Goal: Task Accomplishment & Management: Manage account settings

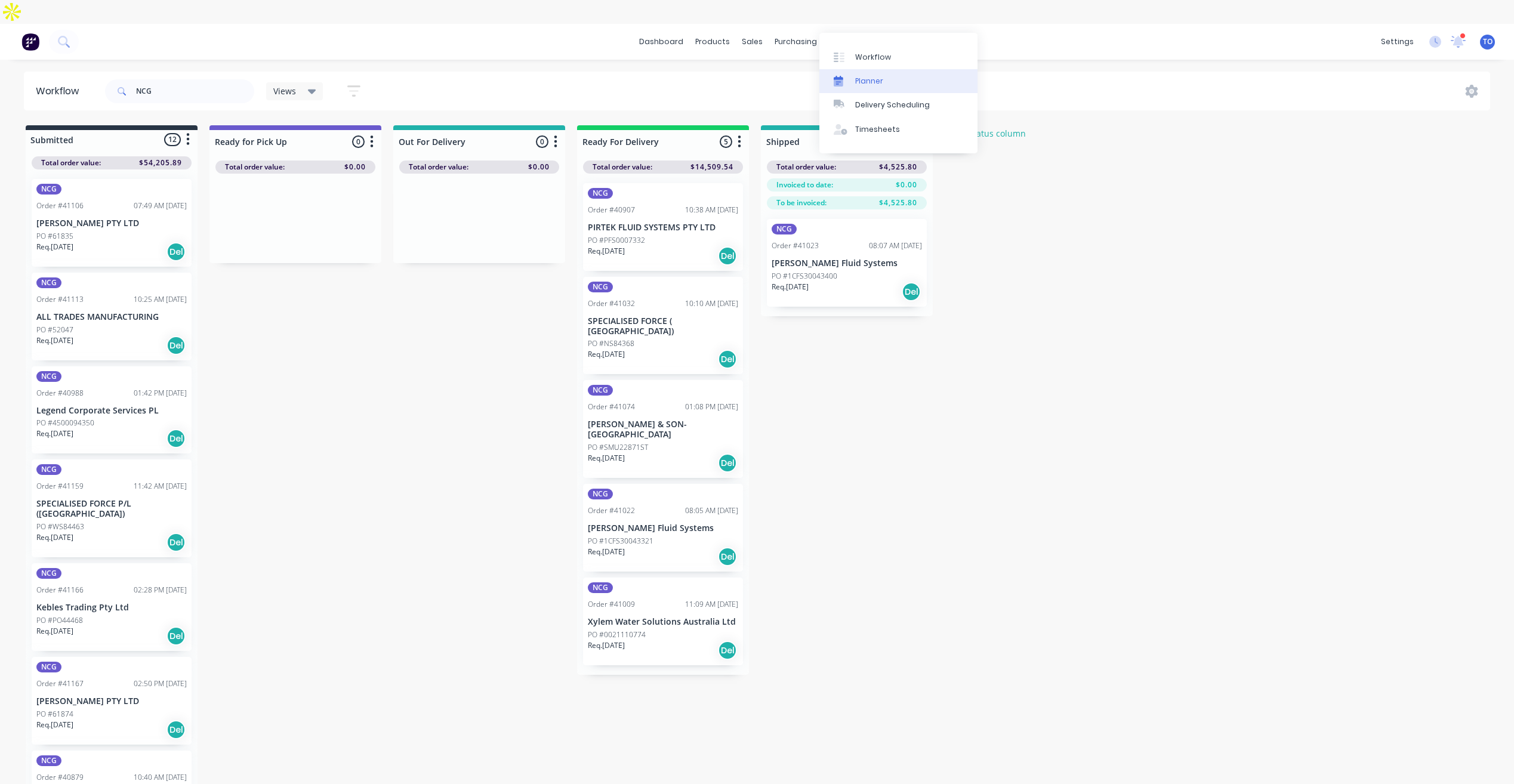
click at [882, 84] on link "Planner" at bounding box center [898, 81] width 158 height 24
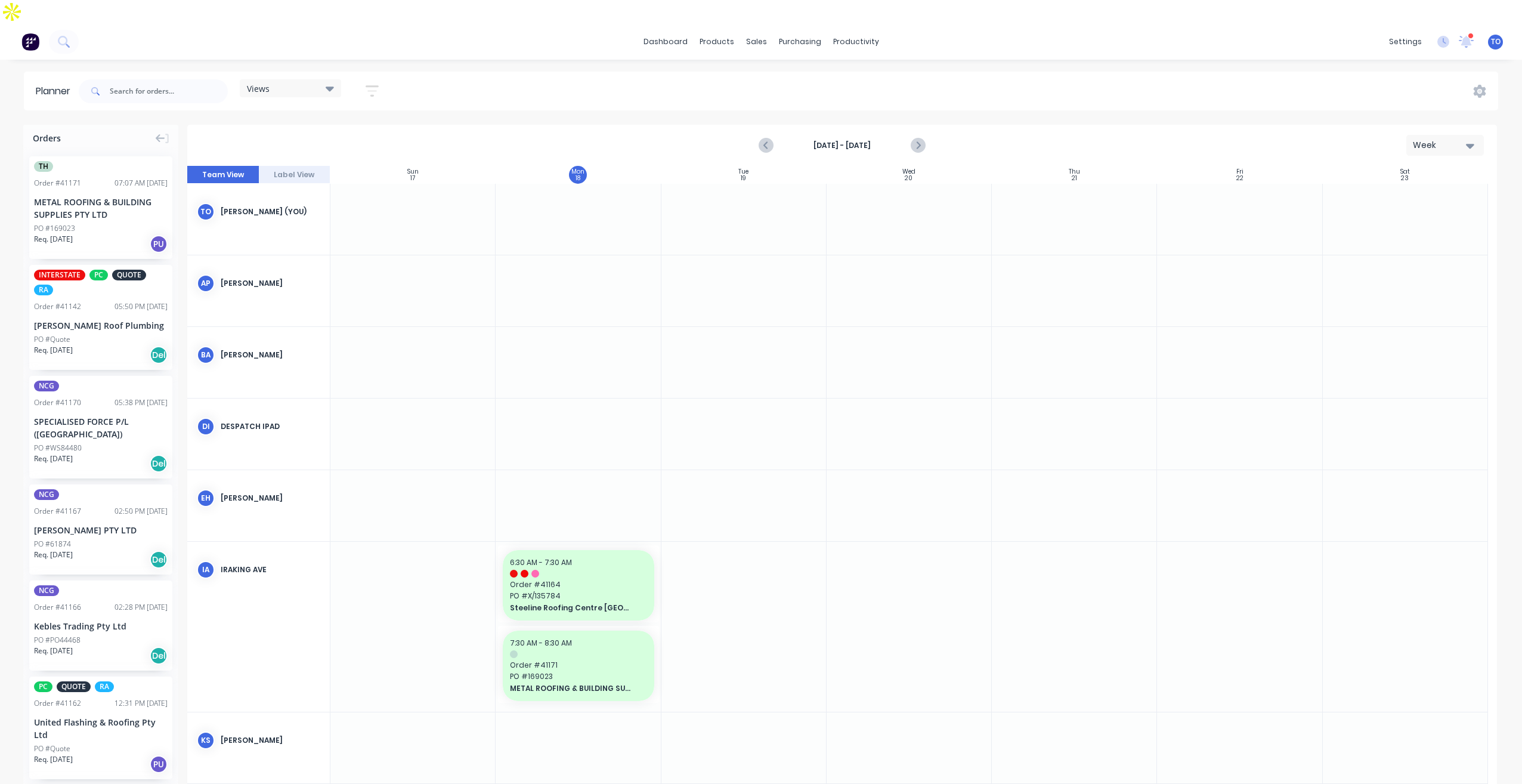
click at [1466, 139] on icon "button" at bounding box center [1470, 145] width 8 height 13
drag, startPoint x: 1396, startPoint y: 184, endPoint x: 1311, endPoint y: 185, distance: 85.0
click at [1396, 189] on div "Week" at bounding box center [1423, 201] width 118 height 24
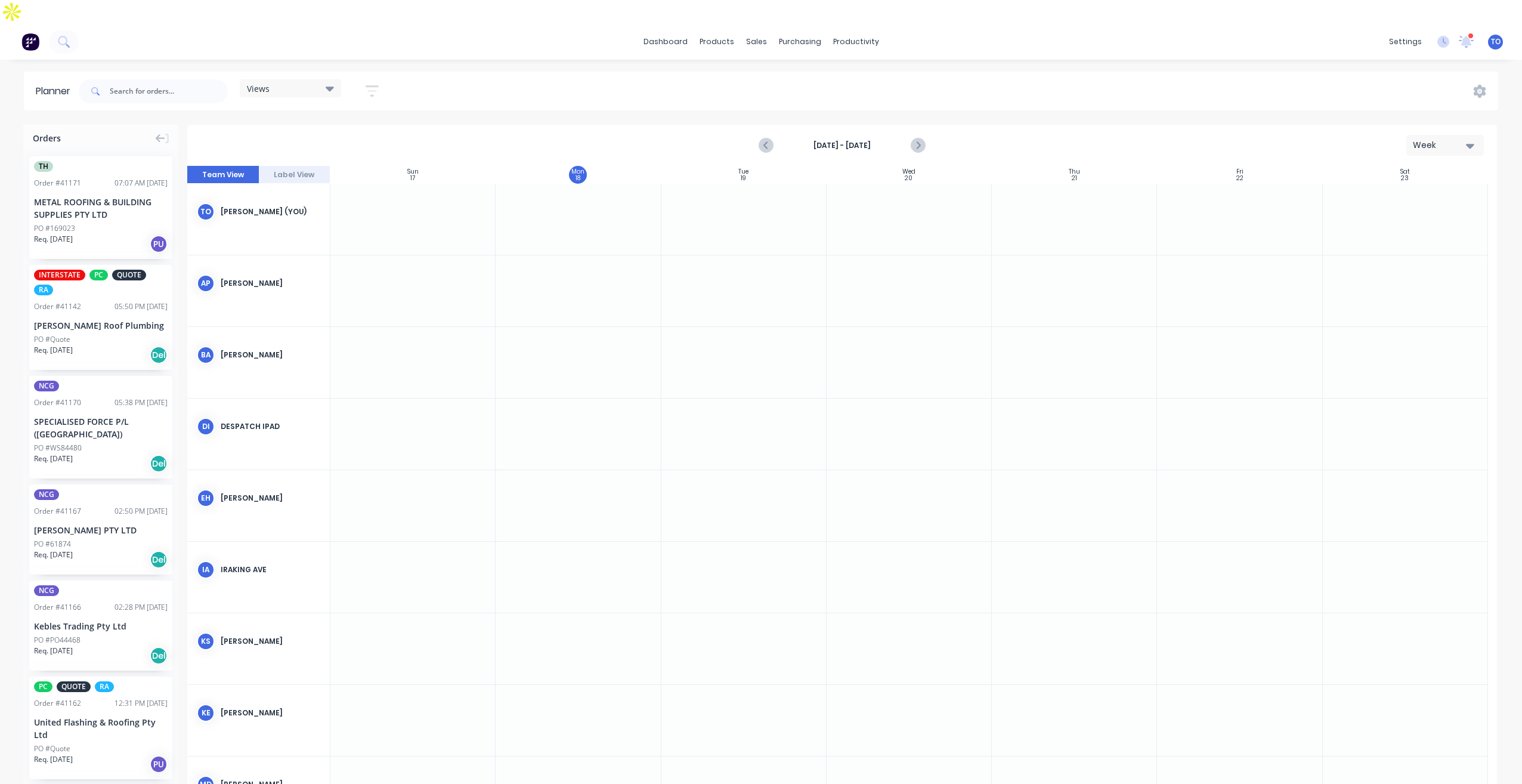
click at [379, 84] on icon "button" at bounding box center [373, 91] width 13 height 15
click at [360, 127] on button "Show/Hide users" at bounding box center [317, 135] width 111 height 18
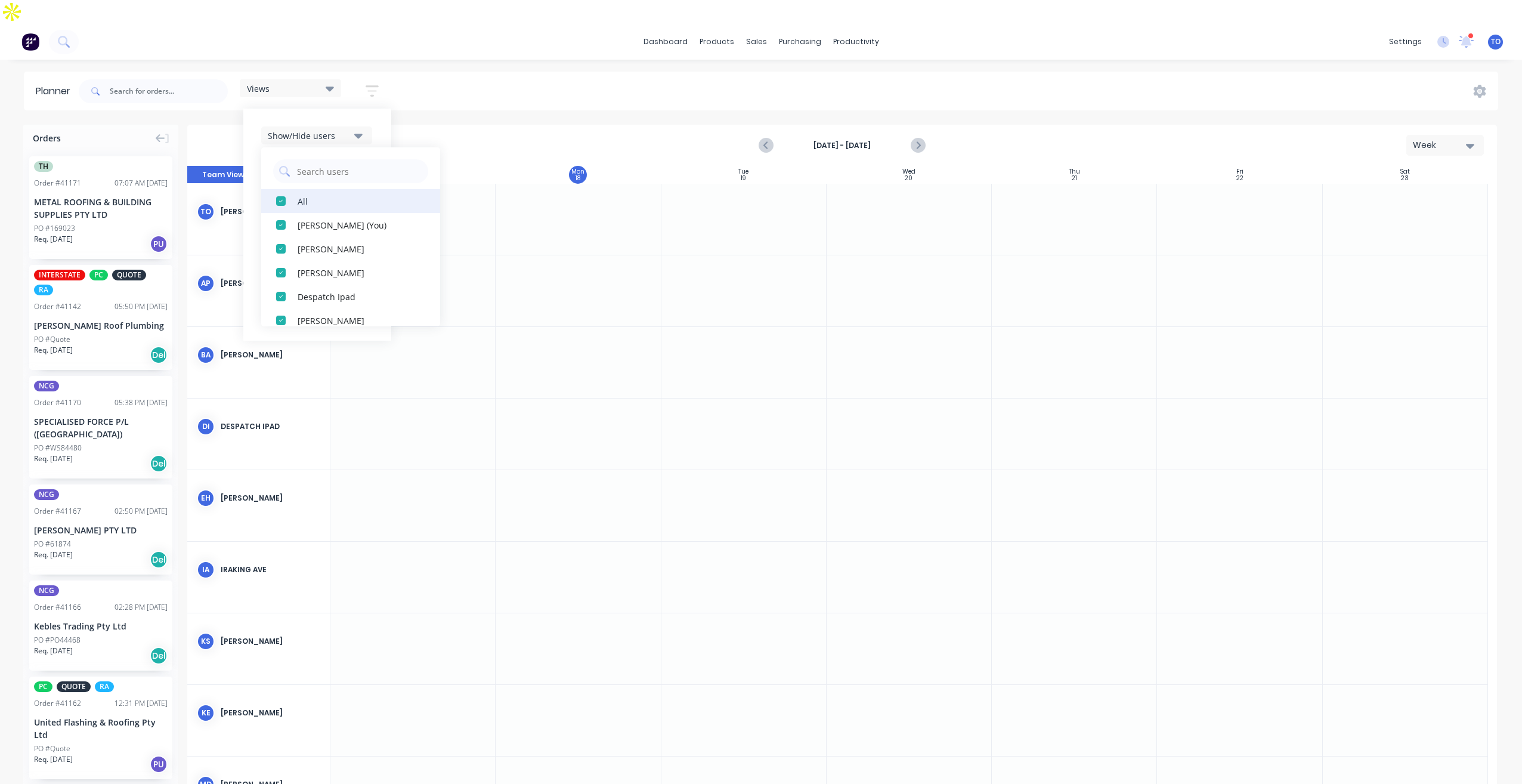
click at [299, 195] on div "All" at bounding box center [358, 200] width 119 height 12
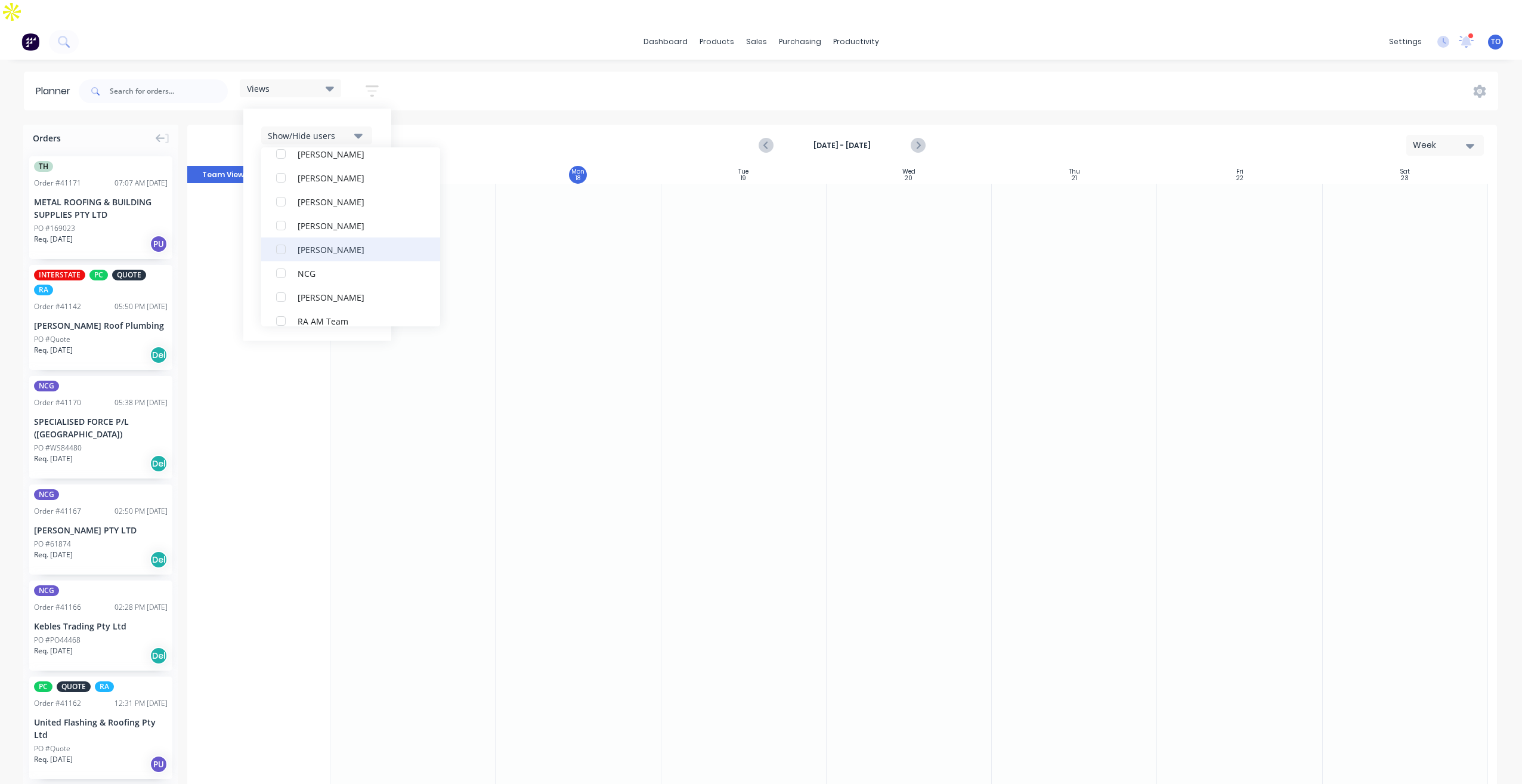
scroll to position [238, 0]
click at [305, 237] on button "NCG" at bounding box center [351, 249] width 179 height 24
click at [383, 109] on div "Show/Hide users All NCG Tobias Oyeyinka (You) Angela Perez Byron Aird Despatch …" at bounding box center [317, 224] width 148 height 232
click at [360, 138] on div "Show/Hide users Show/Hide orders Filter by status Filter by assignee Filter by …" at bounding box center [318, 224] width 112 height 196
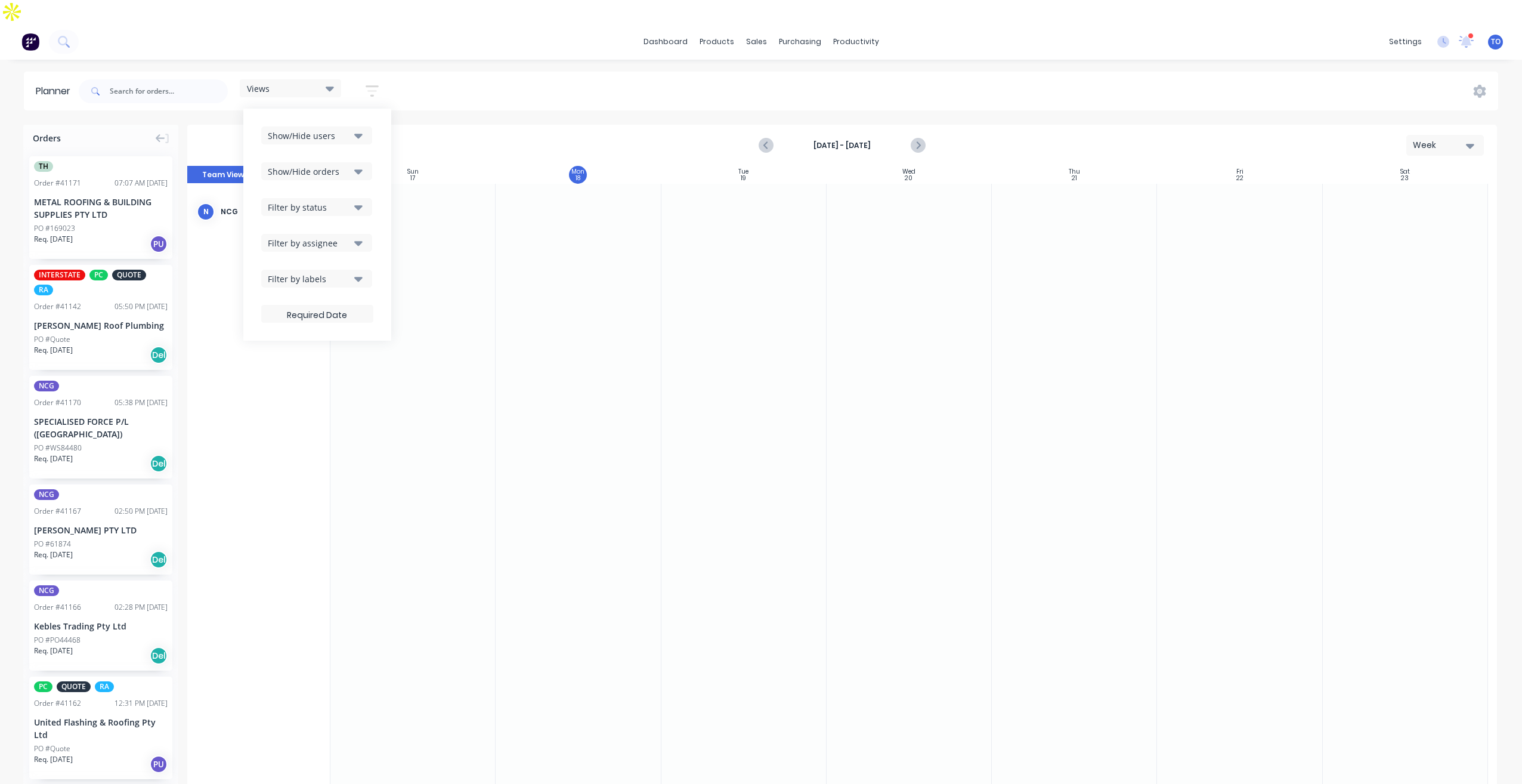
click at [358, 165] on icon "button" at bounding box center [358, 171] width 8 height 13
click at [388, 130] on div "Show/Hide users Show/Hide orders All Scheduled Unscheduled Filter by status Fil…" at bounding box center [317, 224] width 148 height 232
click at [356, 241] on icon "button" at bounding box center [358, 243] width 8 height 5
click at [351, 201] on div "Filter by status" at bounding box center [309, 207] width 83 height 12
drag, startPoint x: 305, startPoint y: 255, endPoint x: 322, endPoint y: 240, distance: 22.7
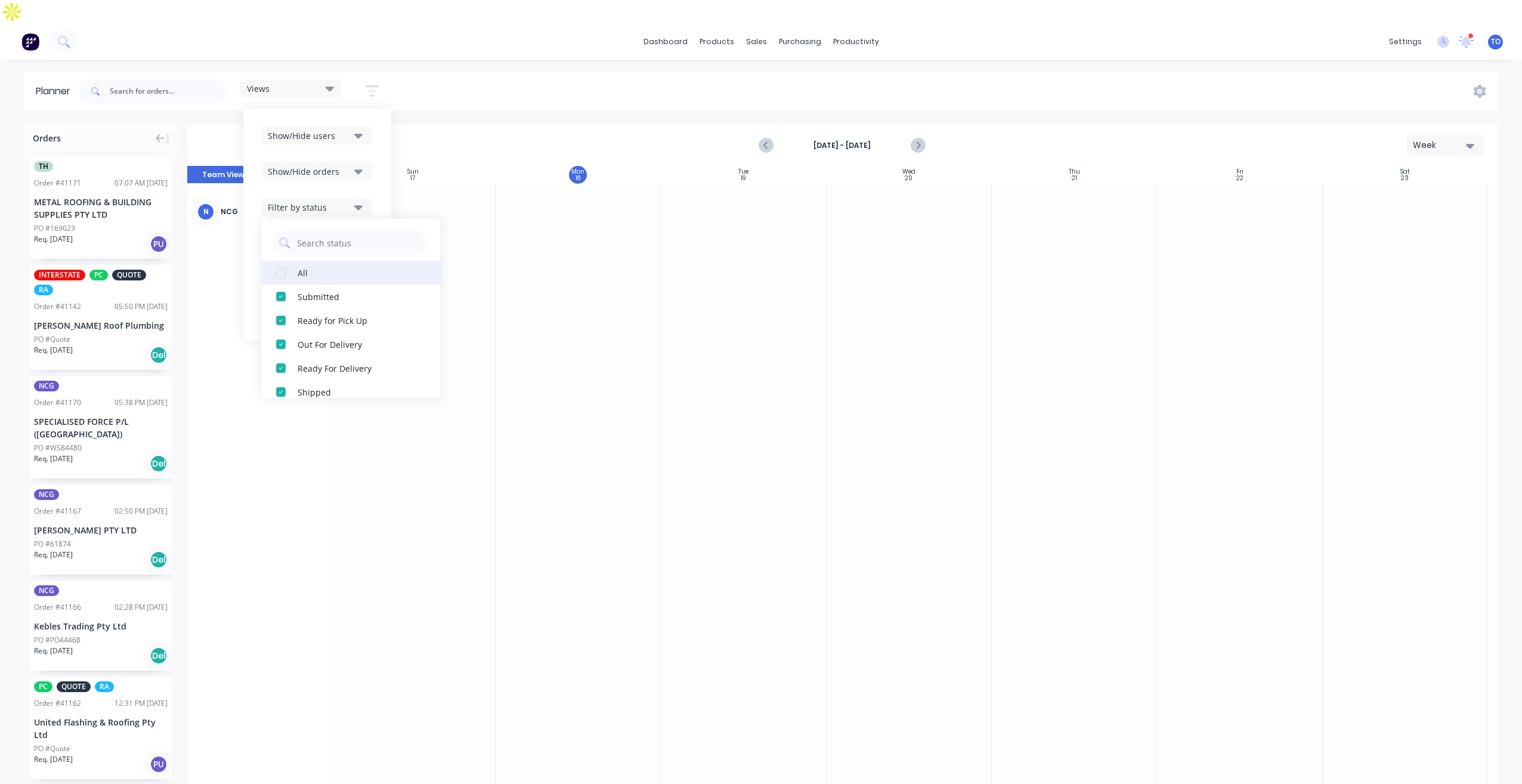
click at [306, 261] on button "All" at bounding box center [351, 273] width 179 height 24
drag, startPoint x: 386, startPoint y: 151, endPoint x: 306, endPoint y: 245, distance: 123.4
click at [386, 151] on div "Show/Hide users Show/Hide orders Filter by status All Draft Quote Archived Deli…" at bounding box center [317, 224] width 148 height 232
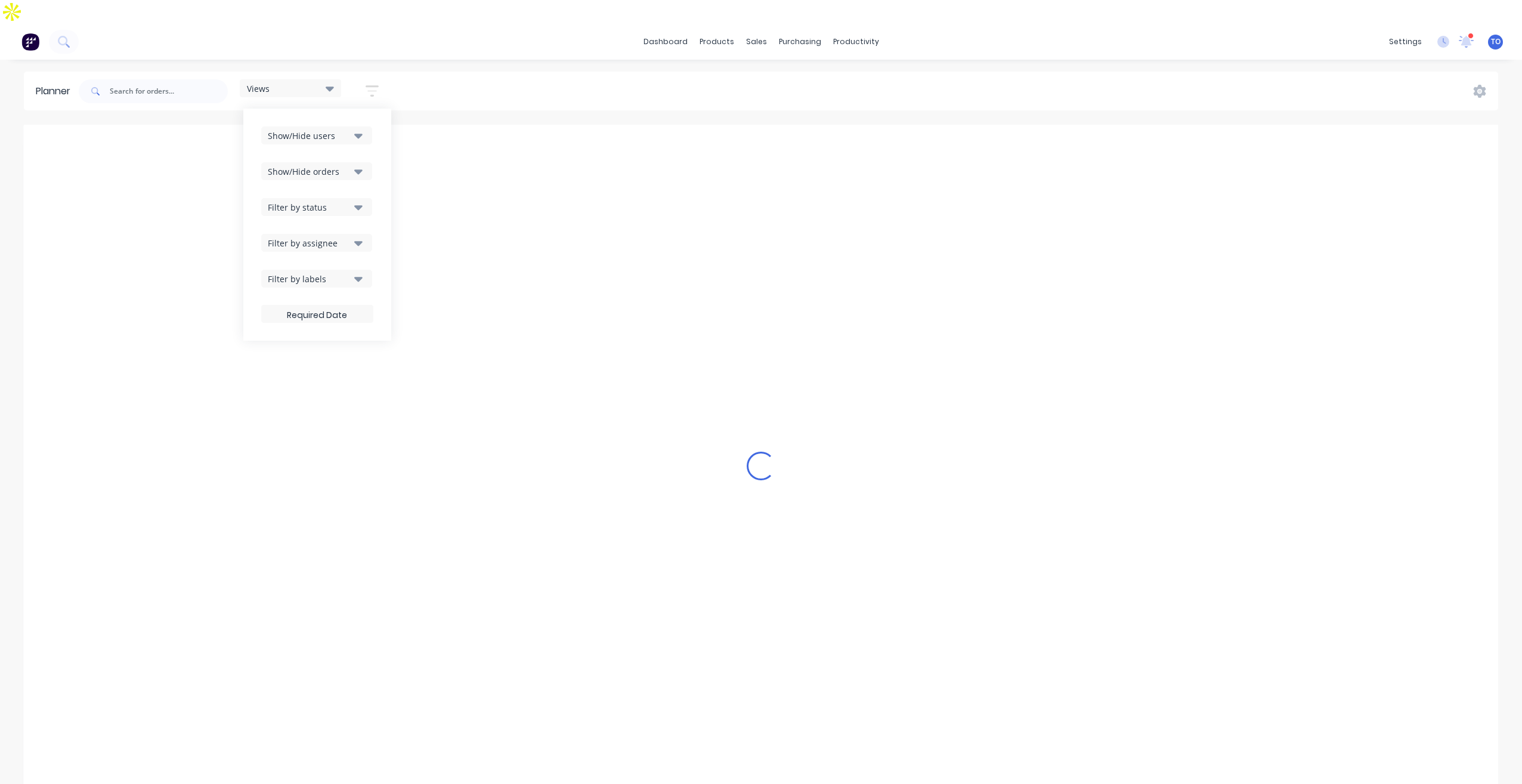
click at [322, 245] on div "Show/Hide users Show/Hide orders Filter by status Filter by assignee Filter by …" at bounding box center [318, 224] width 112 height 196
click at [327, 198] on div "Show/Hide users Show/Hide orders Filter by status Filter by assignee Filter by …" at bounding box center [318, 224] width 112 height 196
click at [318, 237] on div "Filter by assignee" at bounding box center [309, 242] width 83 height 12
click at [660, 42] on div "dashboard products sales purchasing productivity dashboard products Product Cat…" at bounding box center [761, 416] width 1522 height 784
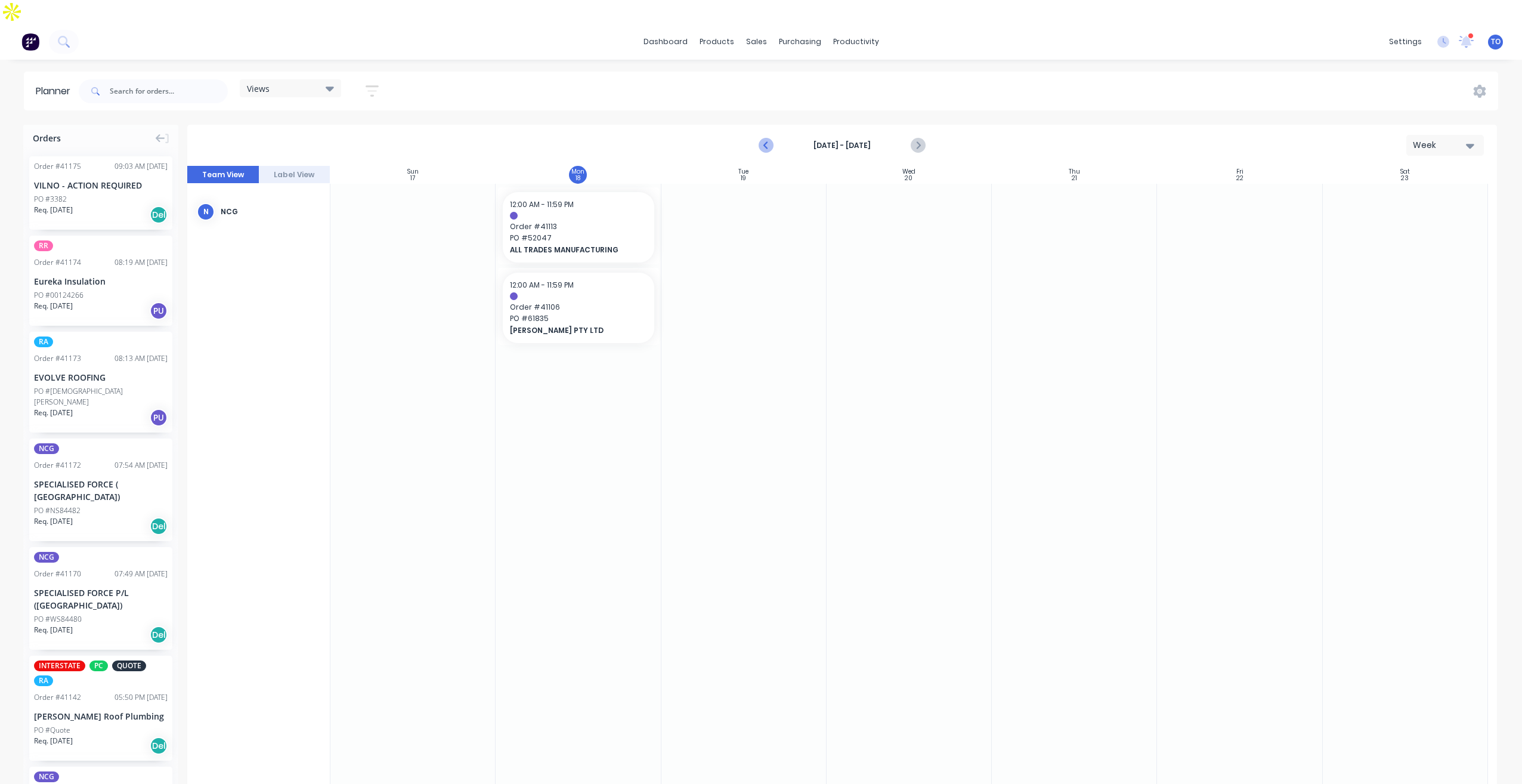
click at [769, 139] on icon "Previous page" at bounding box center [766, 145] width 14 height 14
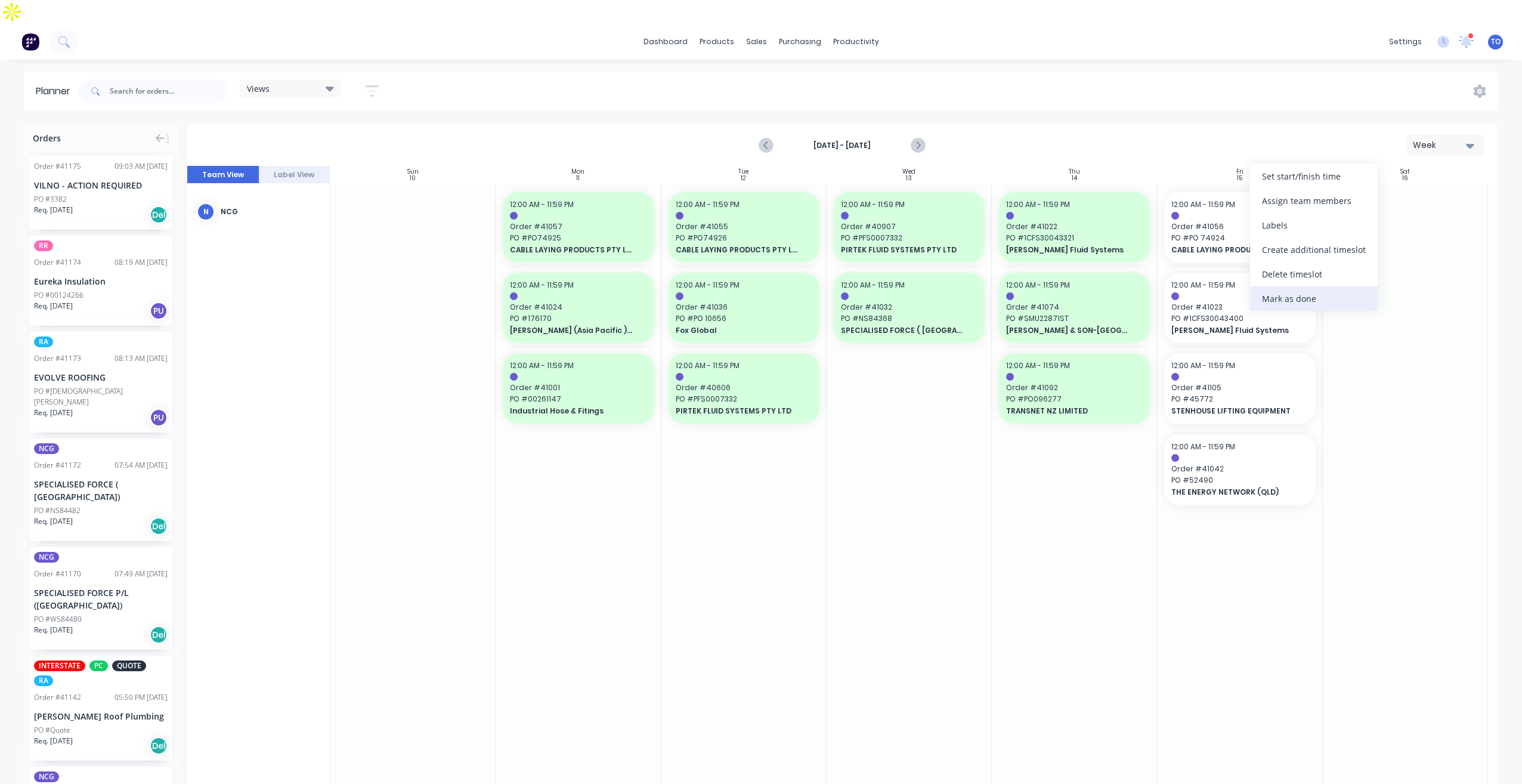
click at [1258, 299] on div "Mark as done" at bounding box center [1313, 298] width 128 height 24
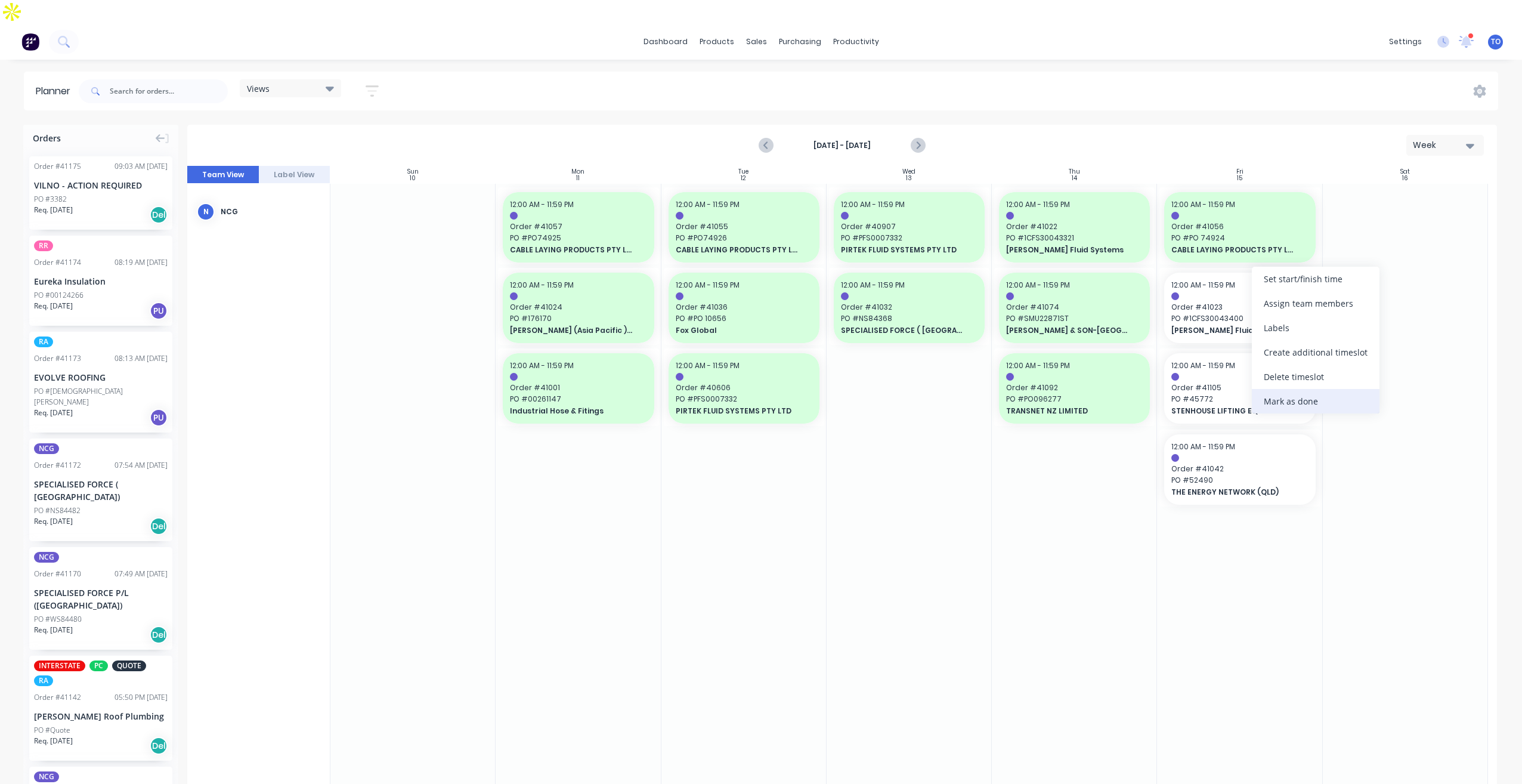
click at [1271, 398] on div "Mark as done" at bounding box center [1315, 401] width 128 height 24
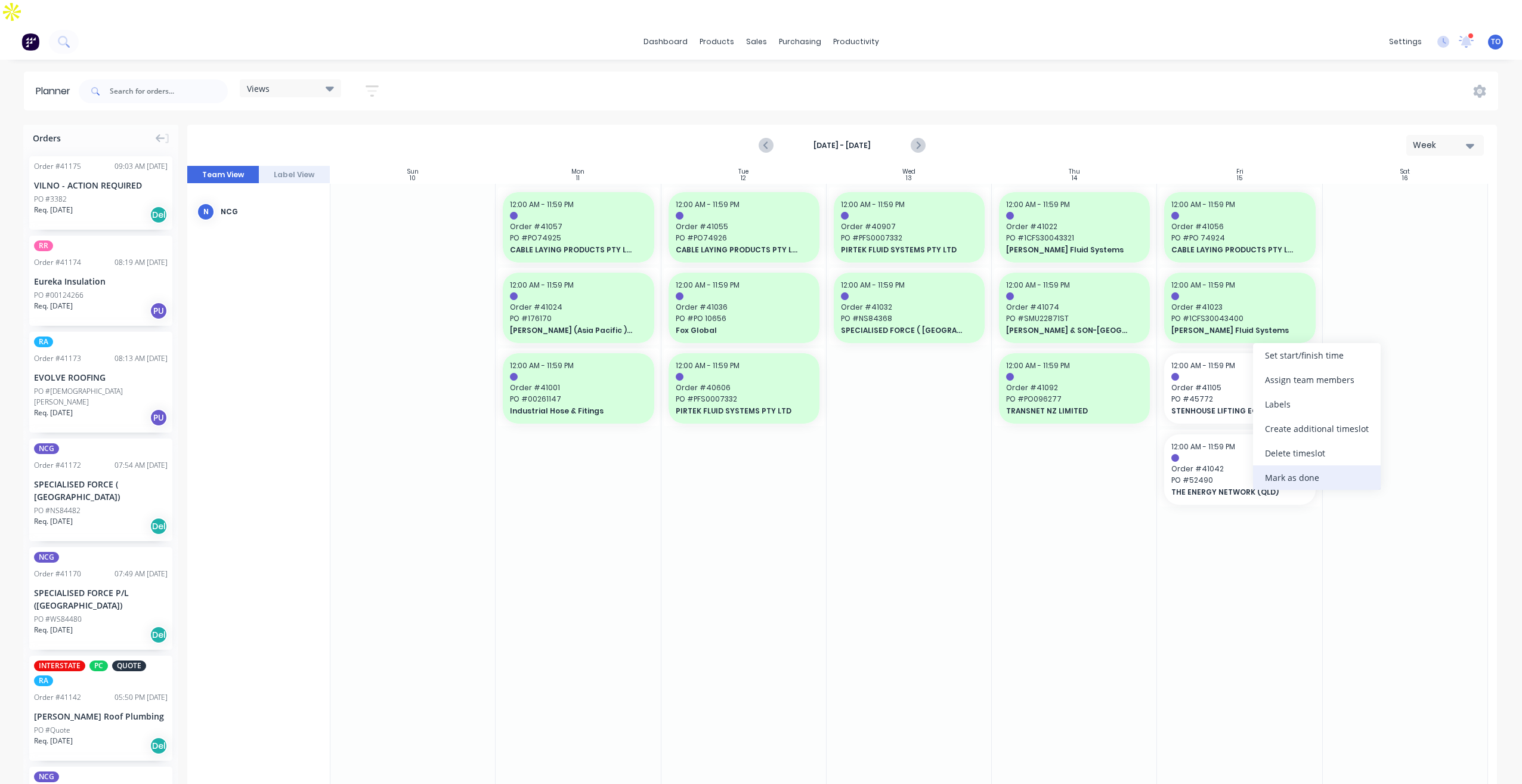
click at [1293, 480] on div "Mark as done" at bounding box center [1317, 478] width 128 height 24
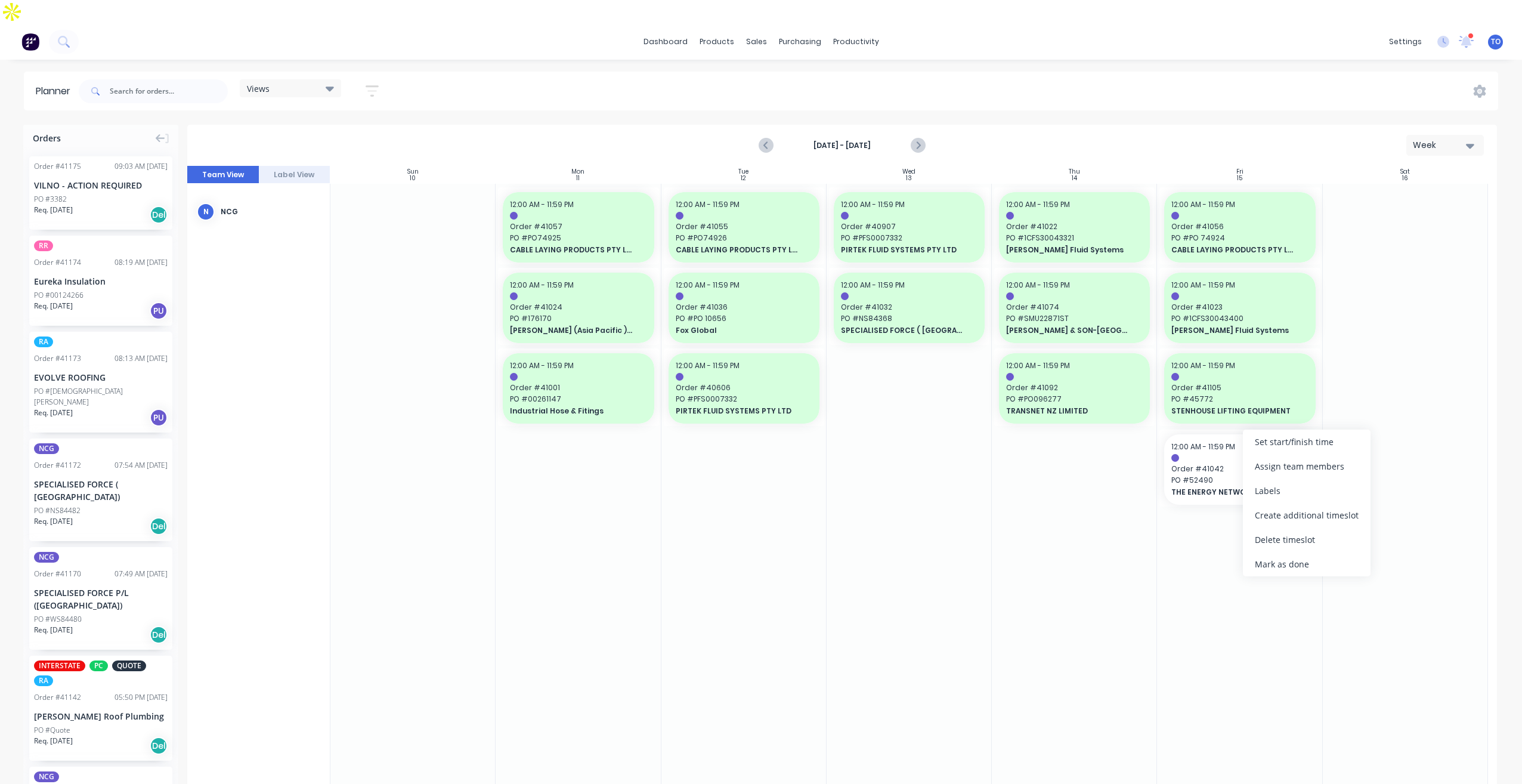
click at [1273, 560] on div "Mark as done" at bounding box center [1307, 563] width 128 height 24
click at [918, 139] on icon "Next page" at bounding box center [917, 145] width 14 height 14
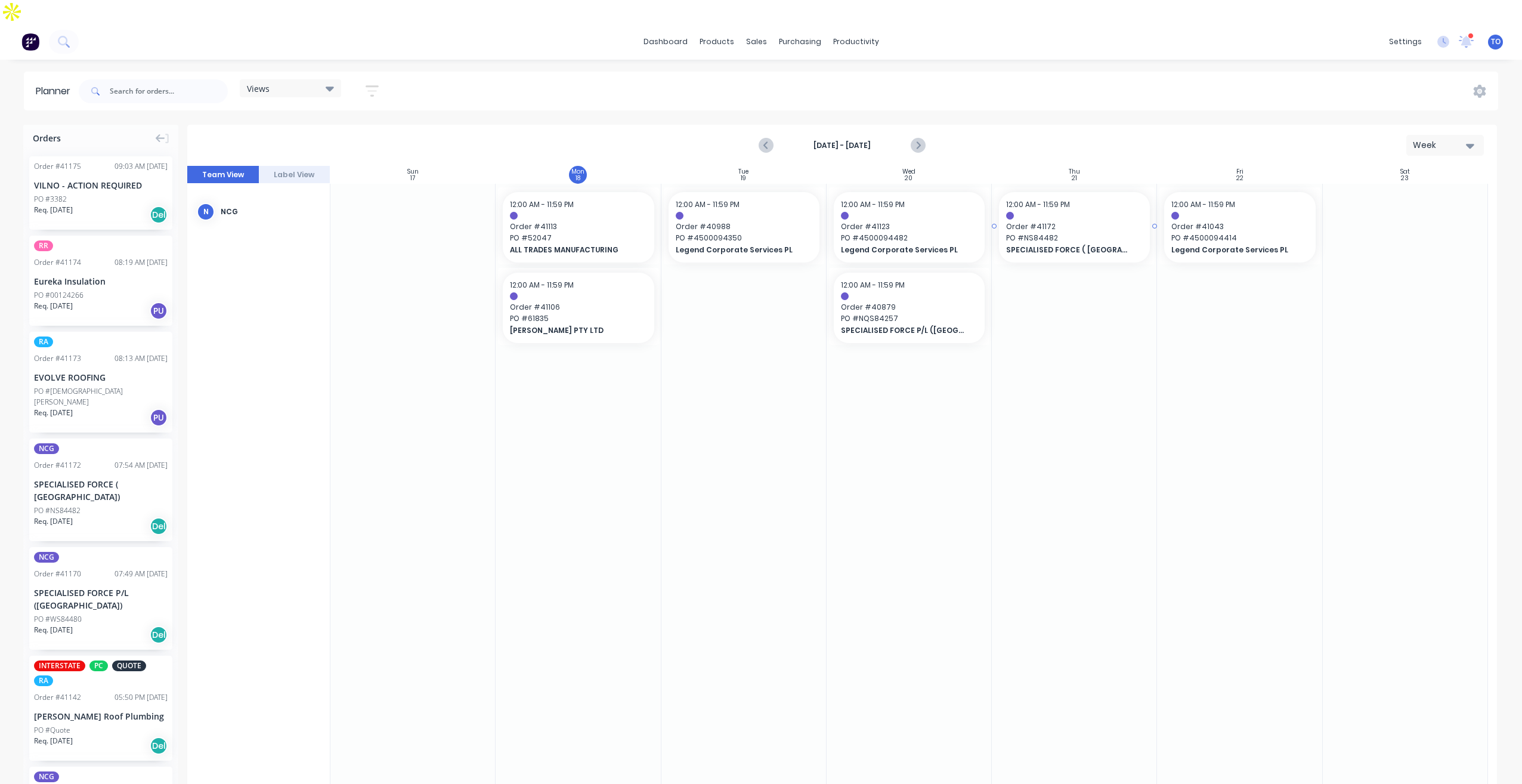
drag, startPoint x: 54, startPoint y: 442, endPoint x: 1036, endPoint y: 218, distance: 1007.2
drag, startPoint x: 67, startPoint y: 430, endPoint x: 1027, endPoint y: 266, distance: 973.9
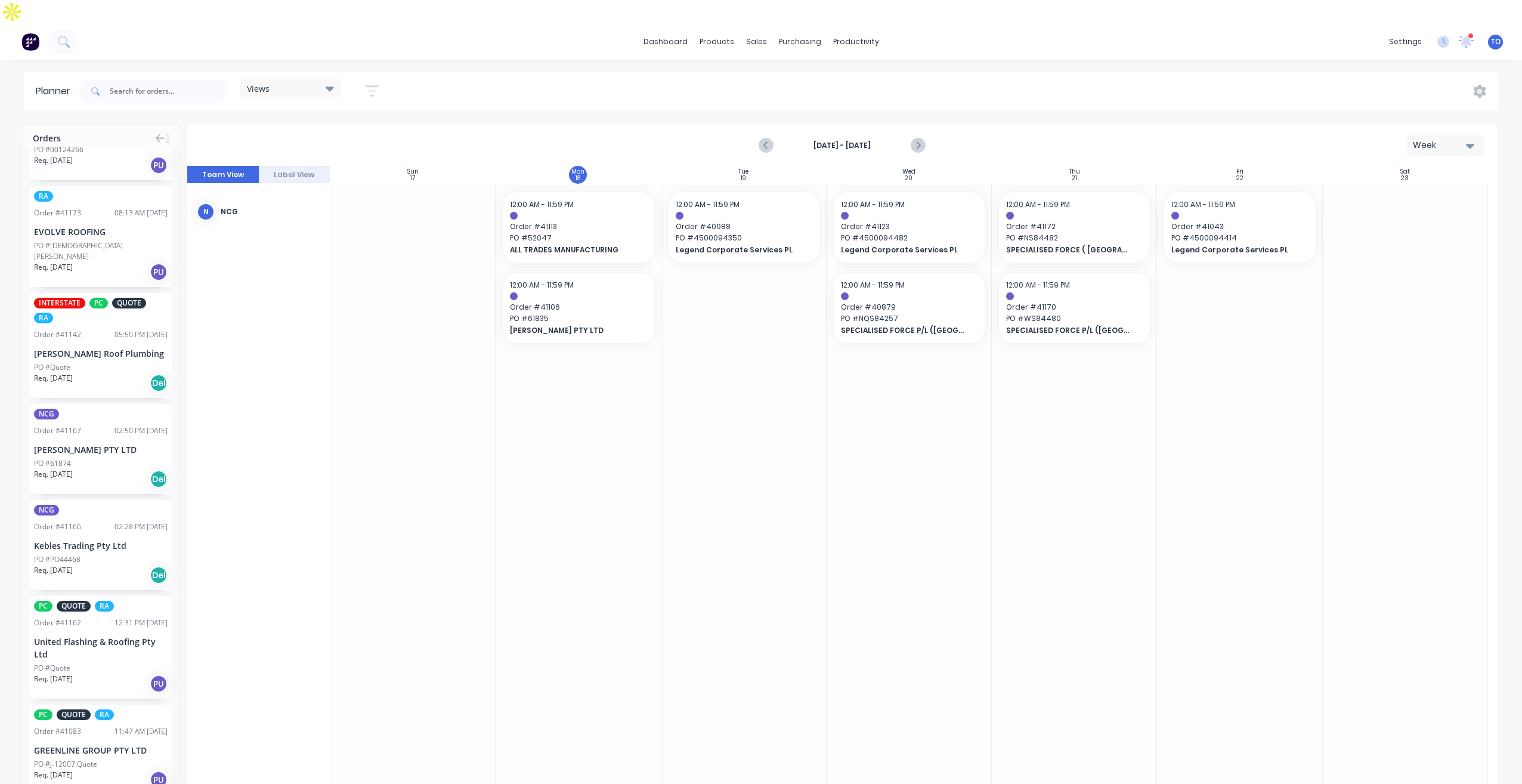
scroll to position [179, 0]
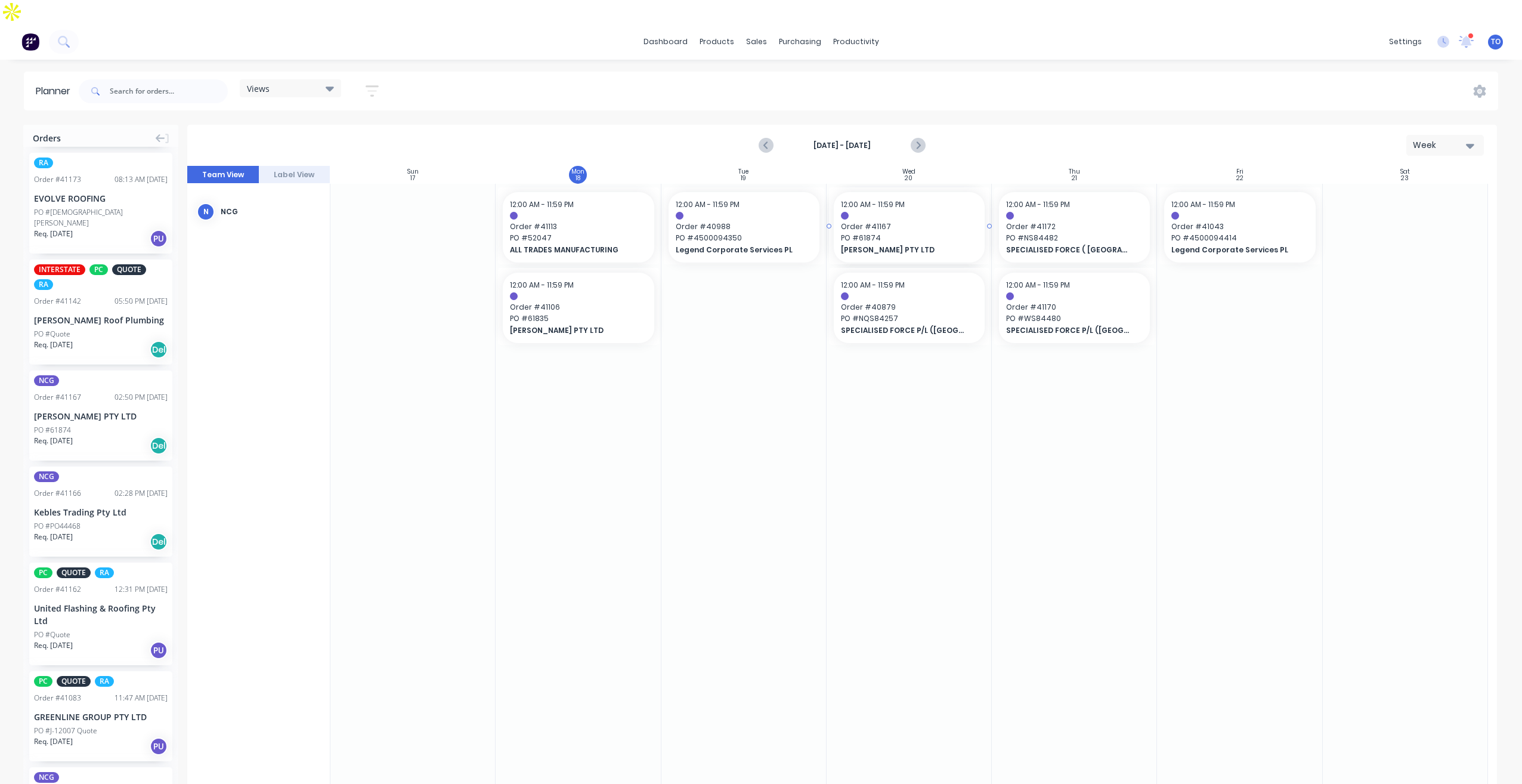
drag, startPoint x: 45, startPoint y: 367, endPoint x: 847, endPoint y: 309, distance: 804.1
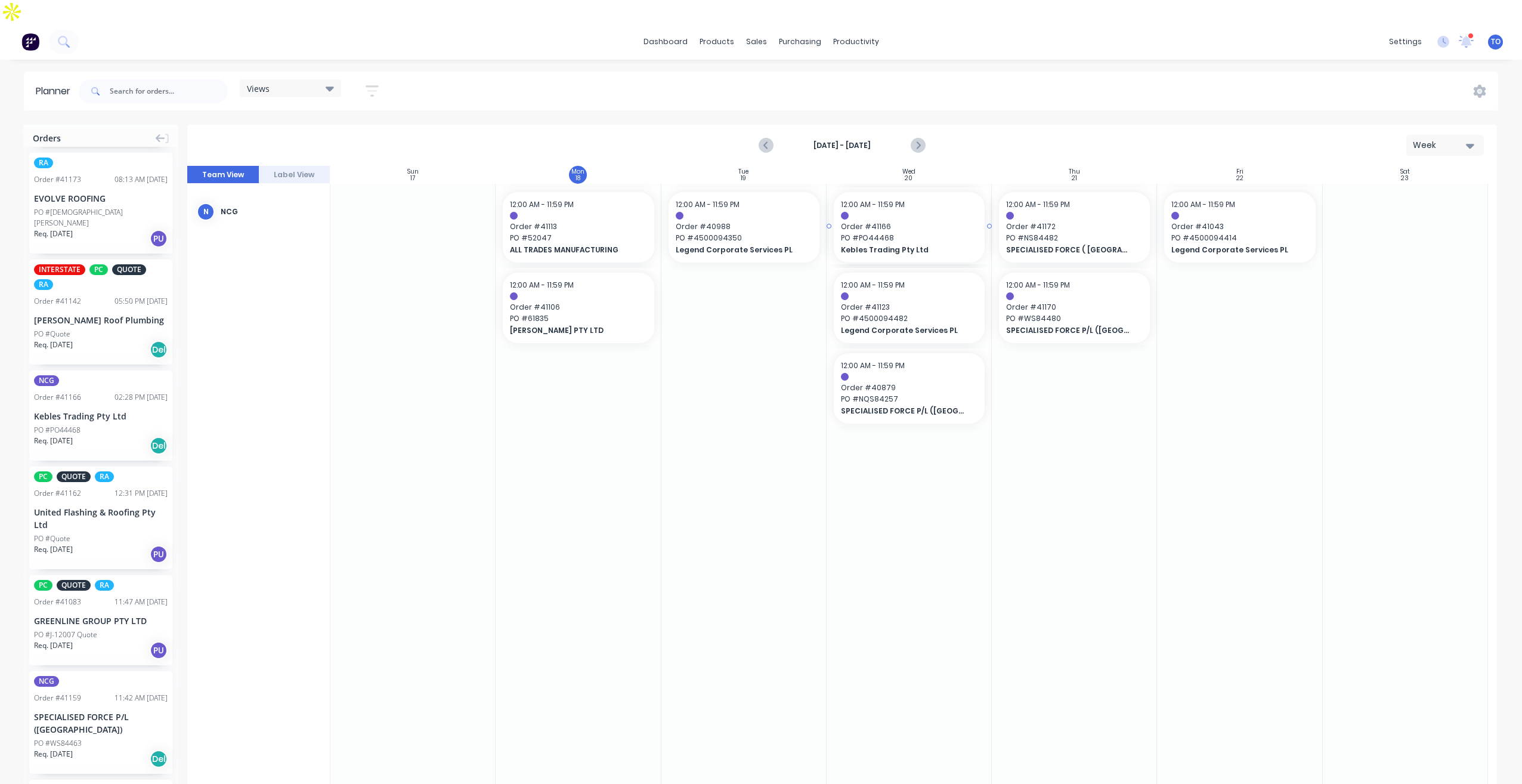
drag, startPoint x: 61, startPoint y: 374, endPoint x: 897, endPoint y: 300, distance: 839.3
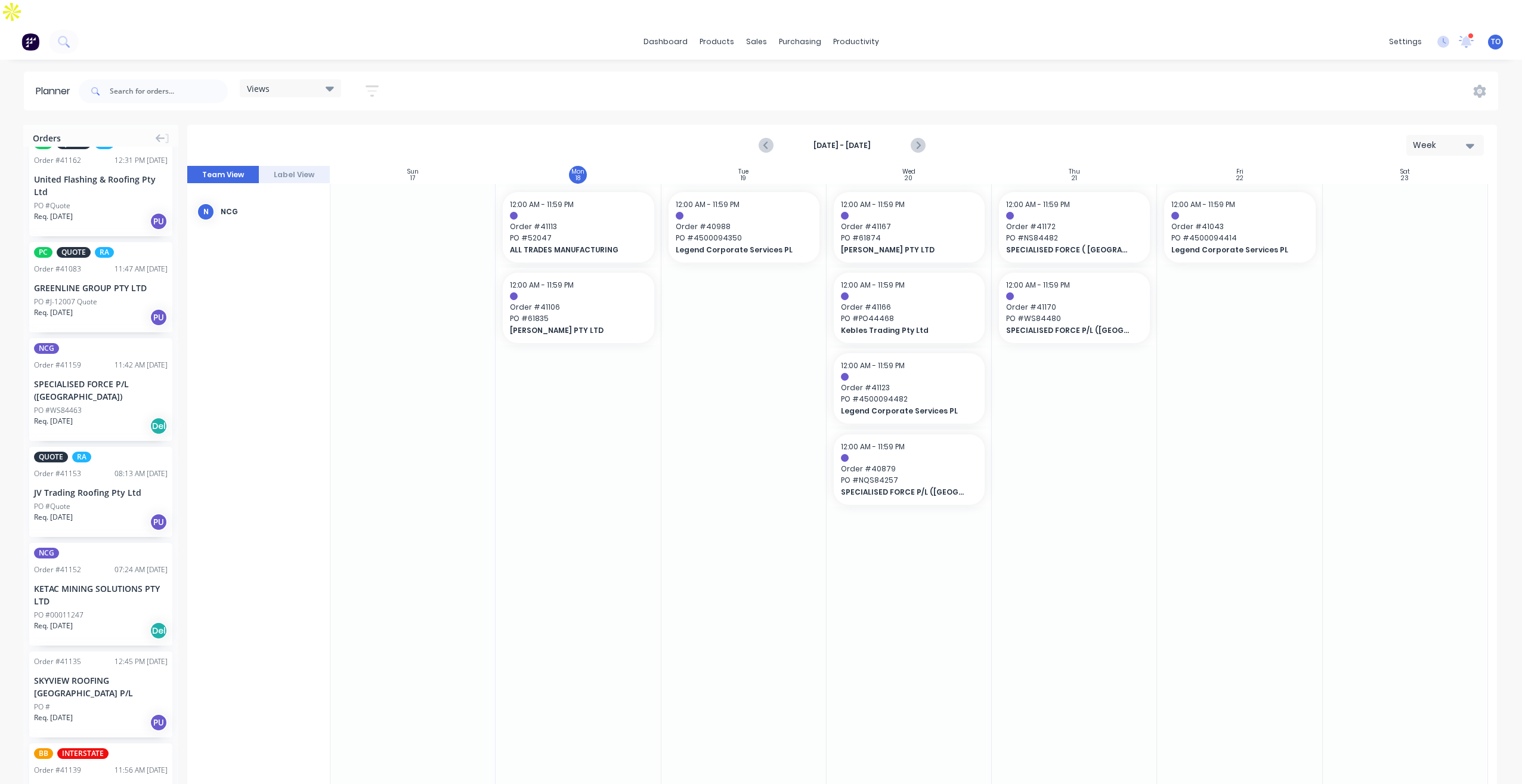
scroll to position [417, 0]
drag, startPoint x: 63, startPoint y: 342, endPoint x: 741, endPoint y: 291, distance: 679.9
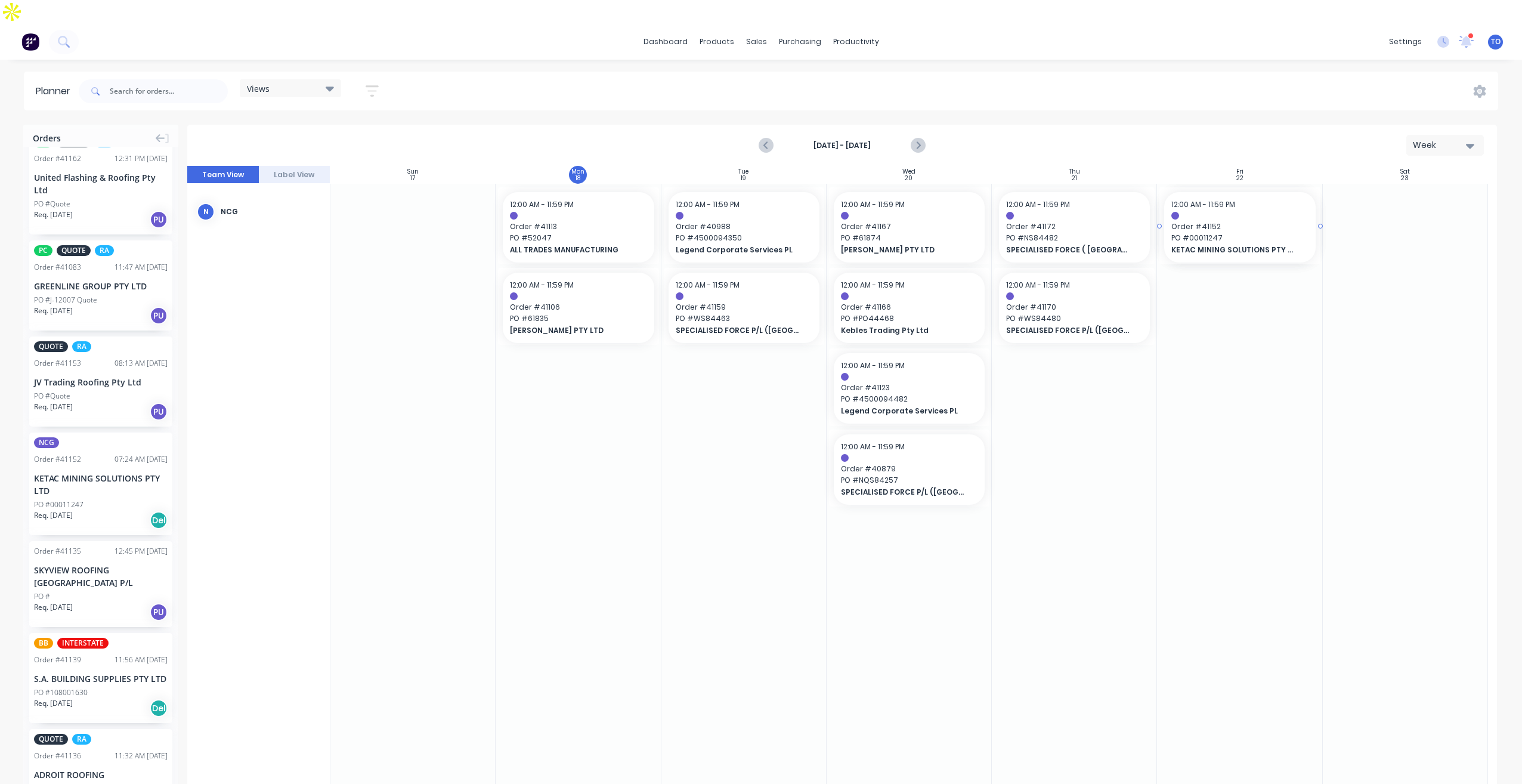
drag, startPoint x: 66, startPoint y: 428, endPoint x: 1195, endPoint y: 264, distance: 1140.8
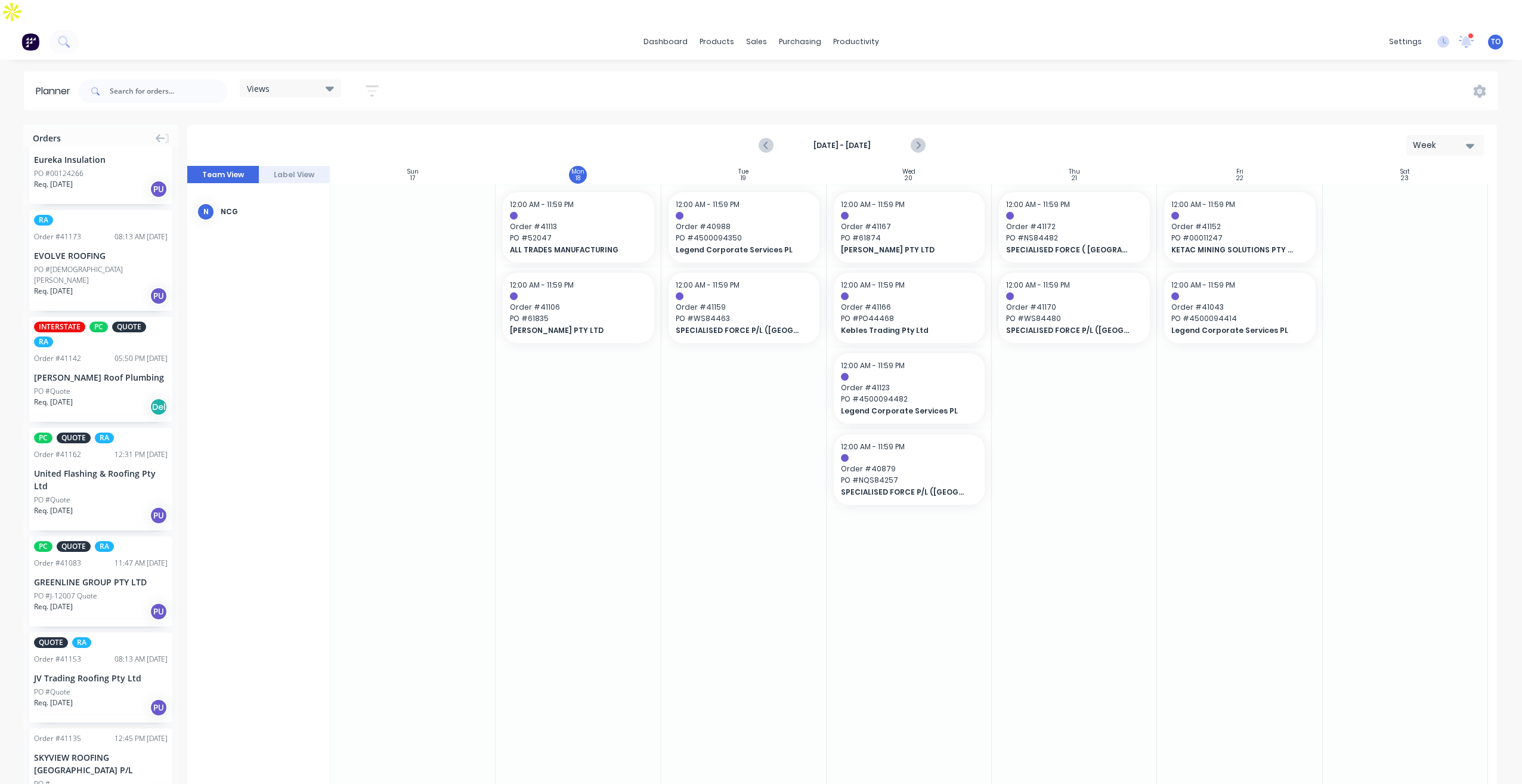
scroll to position [0, 0]
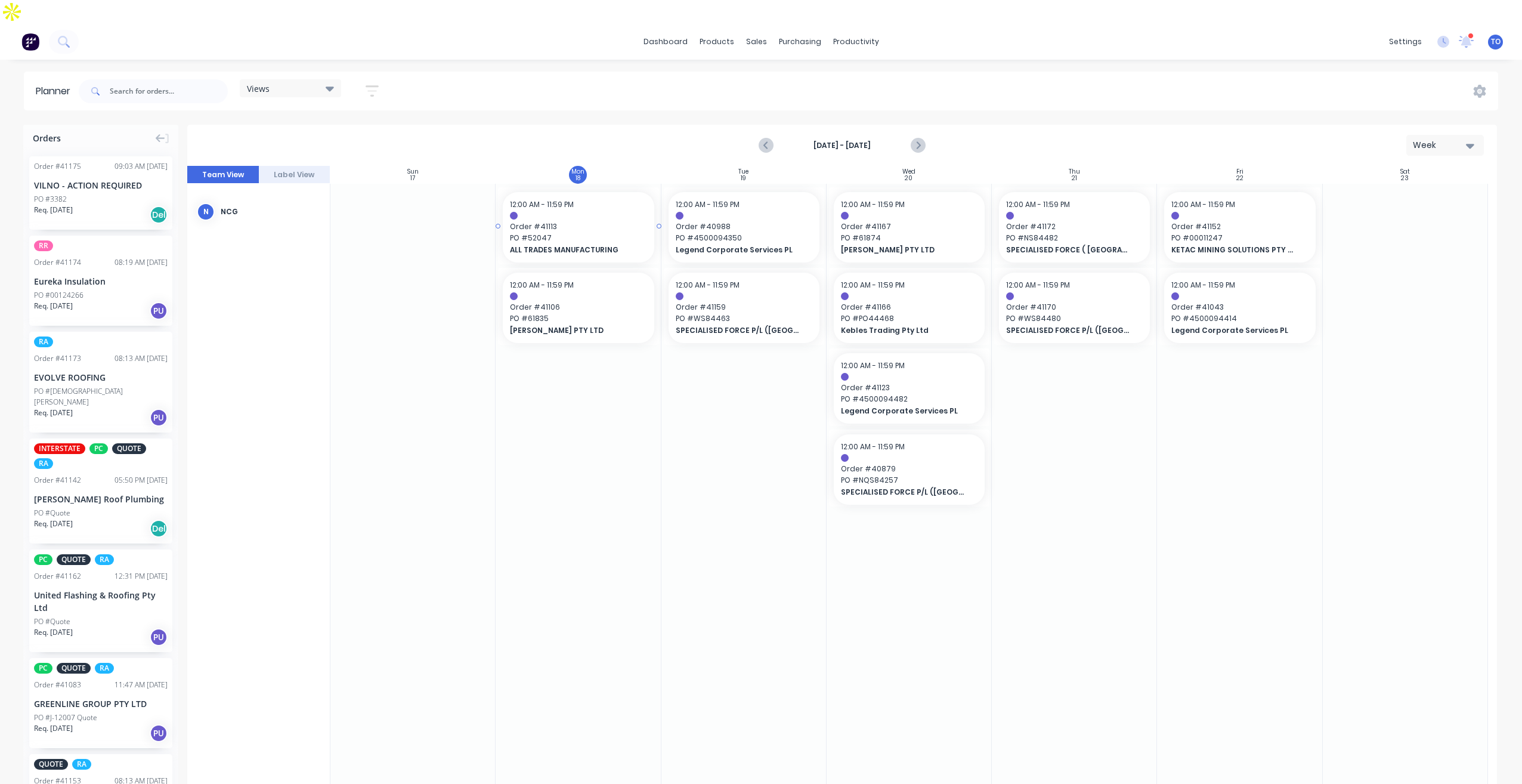
click at [588, 222] on span "Order # 41113" at bounding box center [578, 227] width 137 height 11
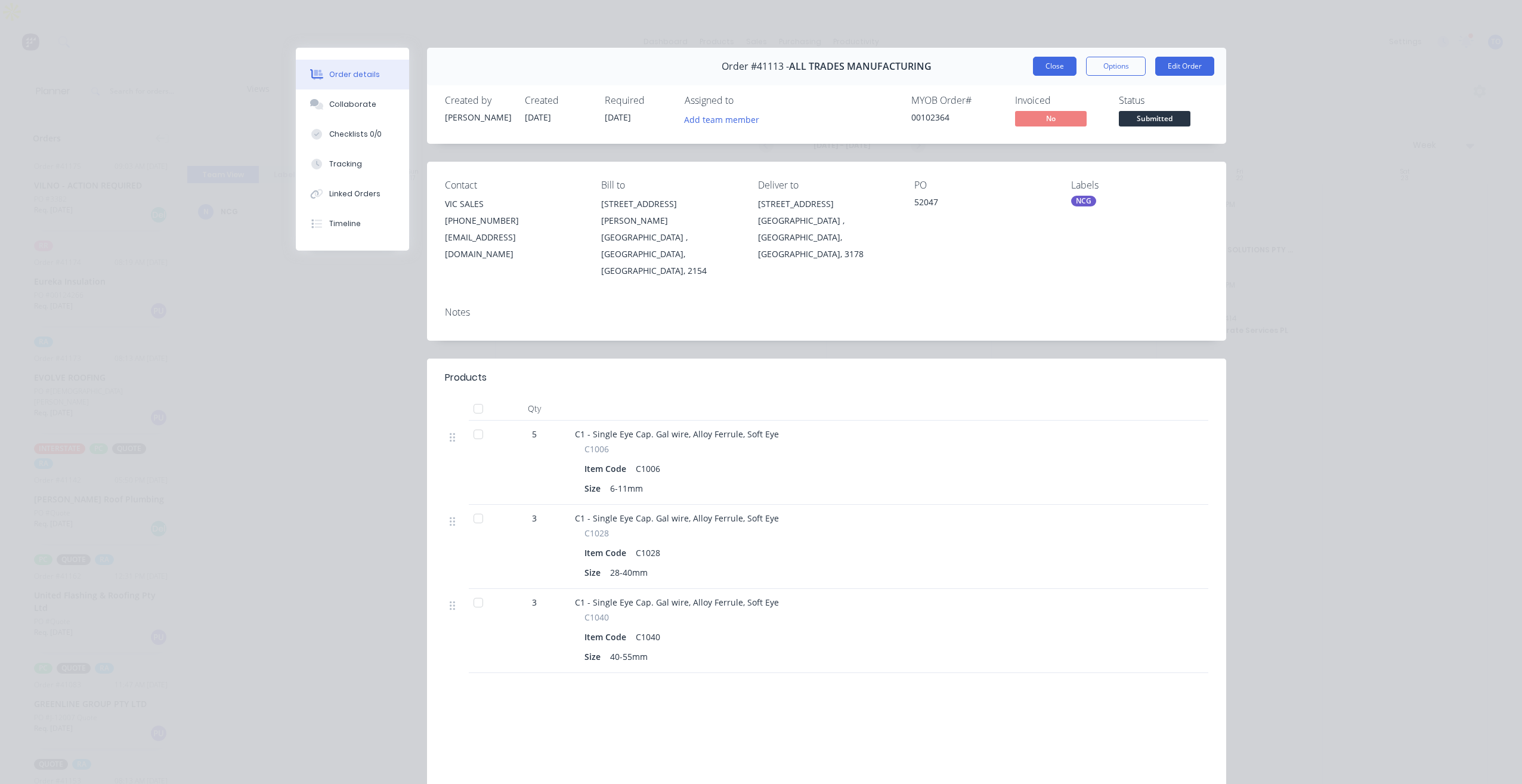
click at [1045, 64] on button "Close" at bounding box center [1054, 66] width 44 height 19
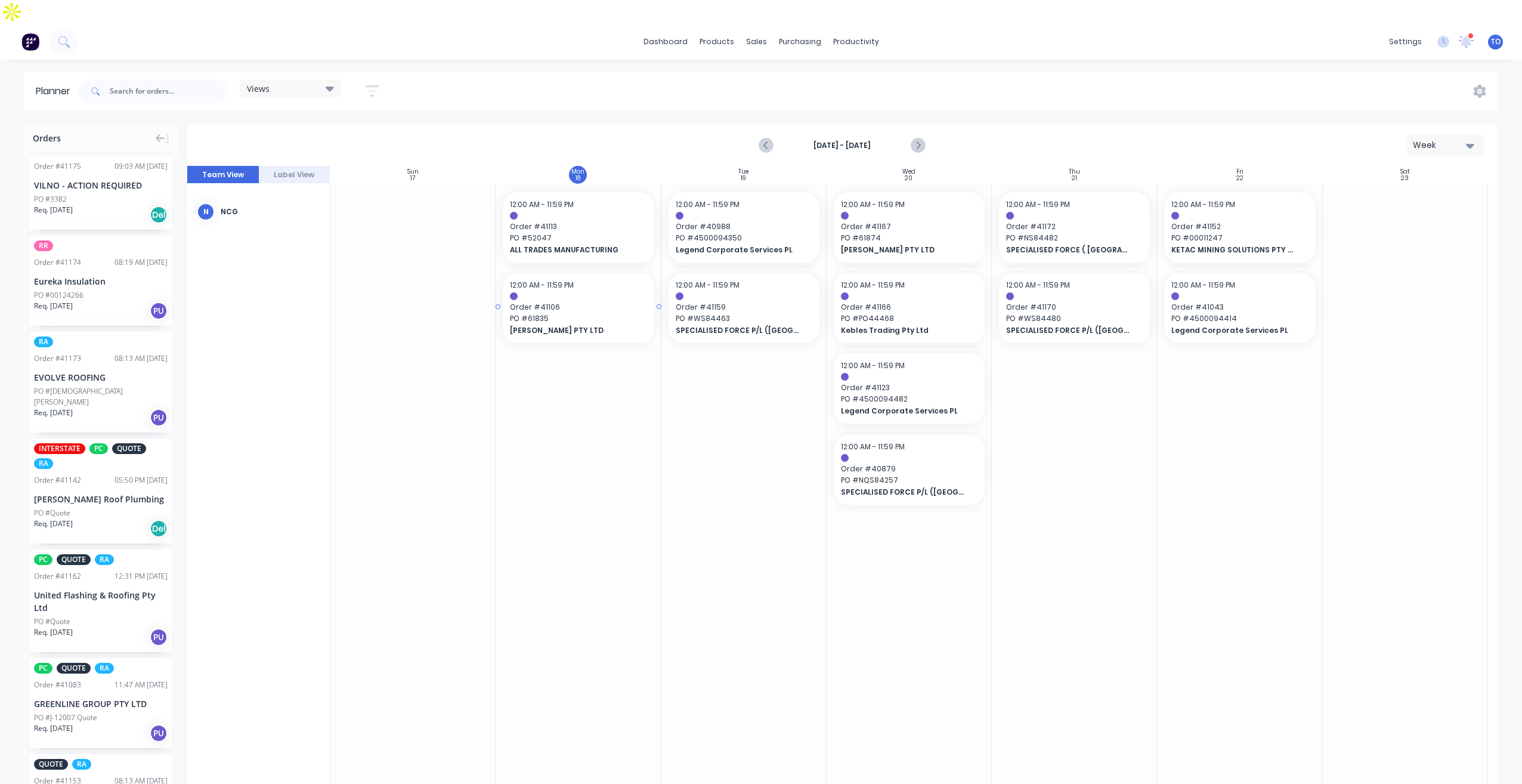
click at [591, 302] on span "Order # 41106" at bounding box center [578, 307] width 137 height 11
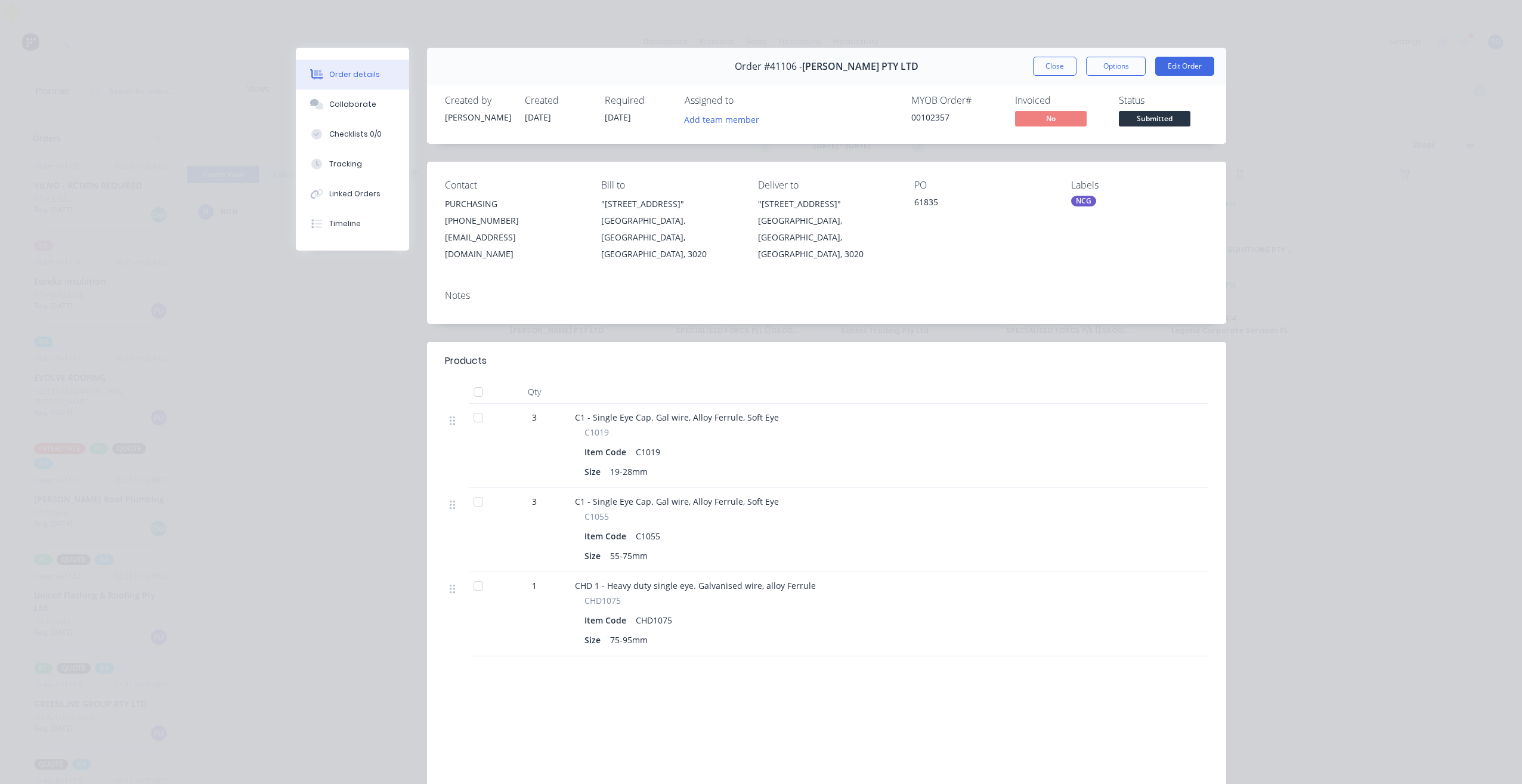
click at [1053, 68] on button "Close" at bounding box center [1054, 66] width 44 height 19
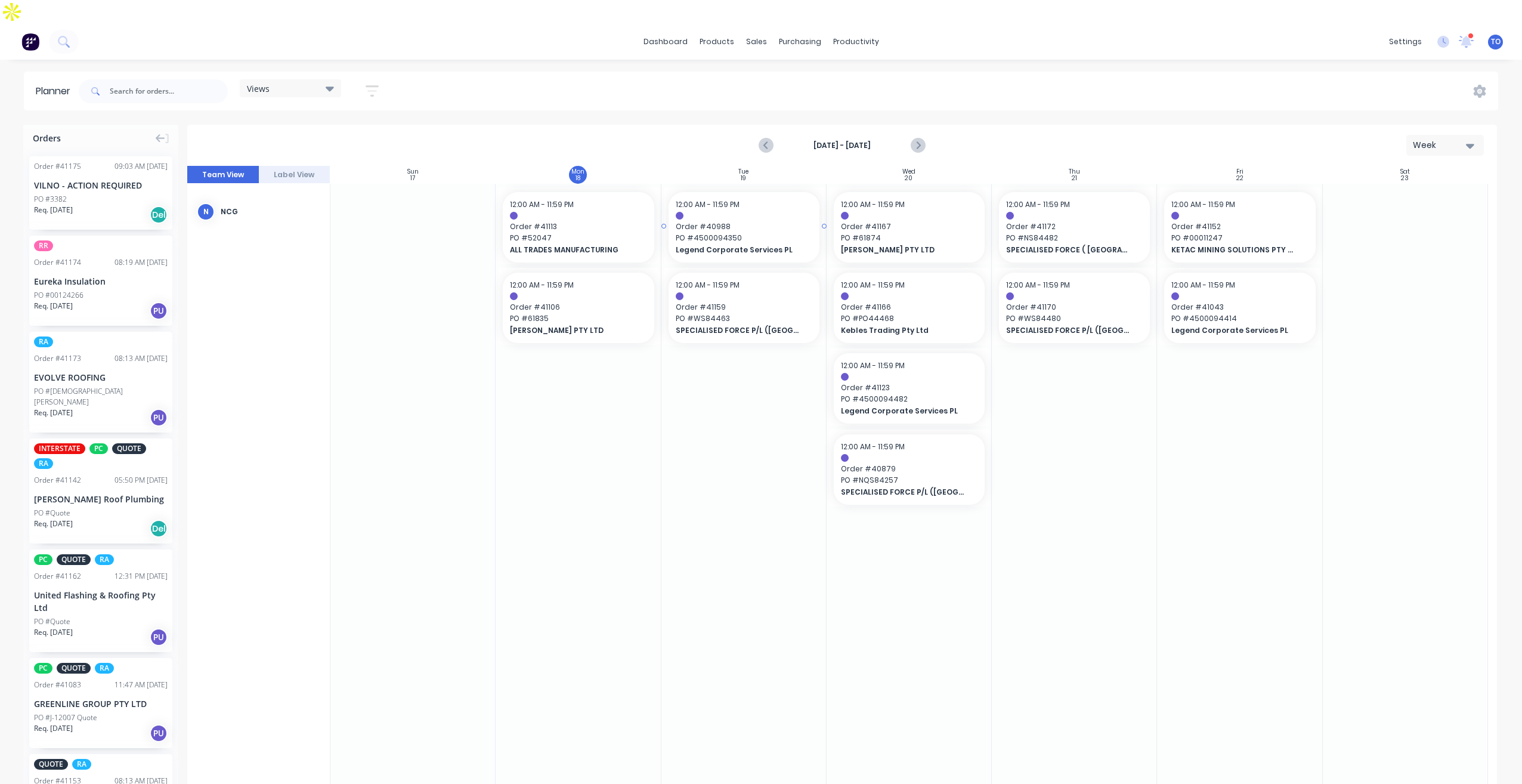
click at [759, 233] on span "PO # 4500094350" at bounding box center [744, 238] width 137 height 11
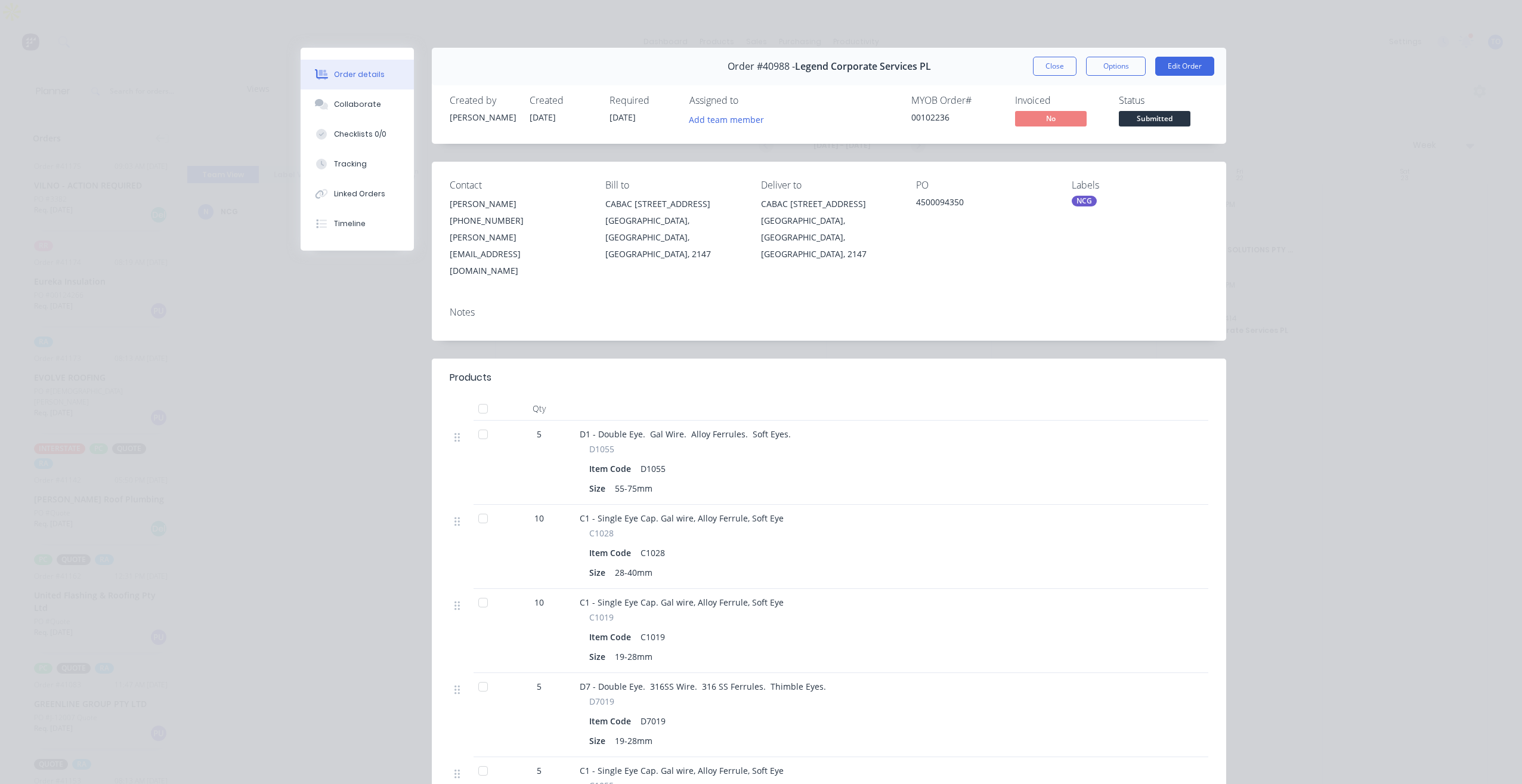
drag, startPoint x: 1049, startPoint y: 65, endPoint x: 673, endPoint y: 327, distance: 458.3
click at [1050, 65] on button "Close" at bounding box center [1054, 66] width 44 height 19
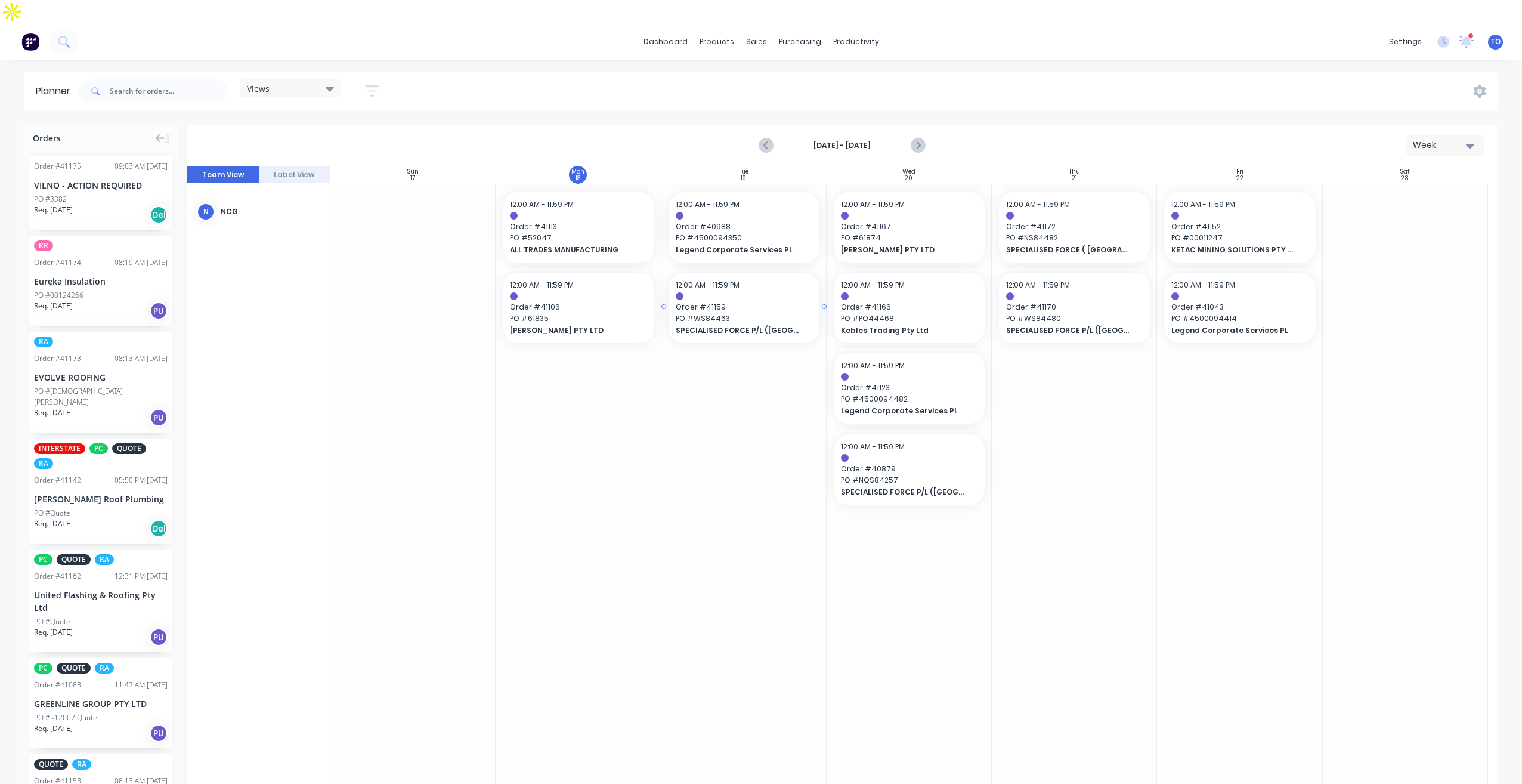
click at [727, 325] on span "SPECIALISED FORCE P/L ([GEOGRAPHIC_DATA])" at bounding box center [738, 331] width 123 height 11
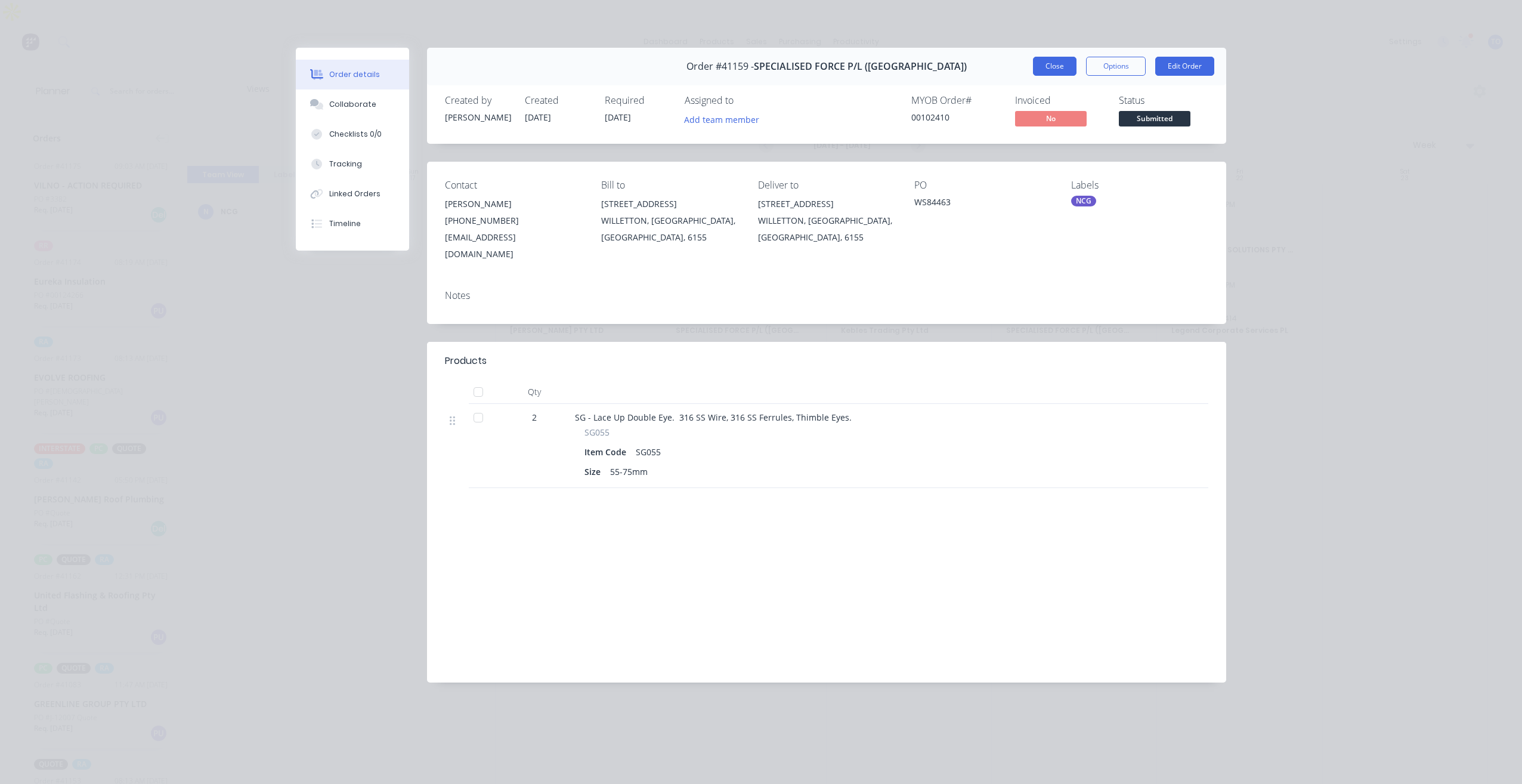
click at [1064, 71] on button "Close" at bounding box center [1054, 66] width 44 height 19
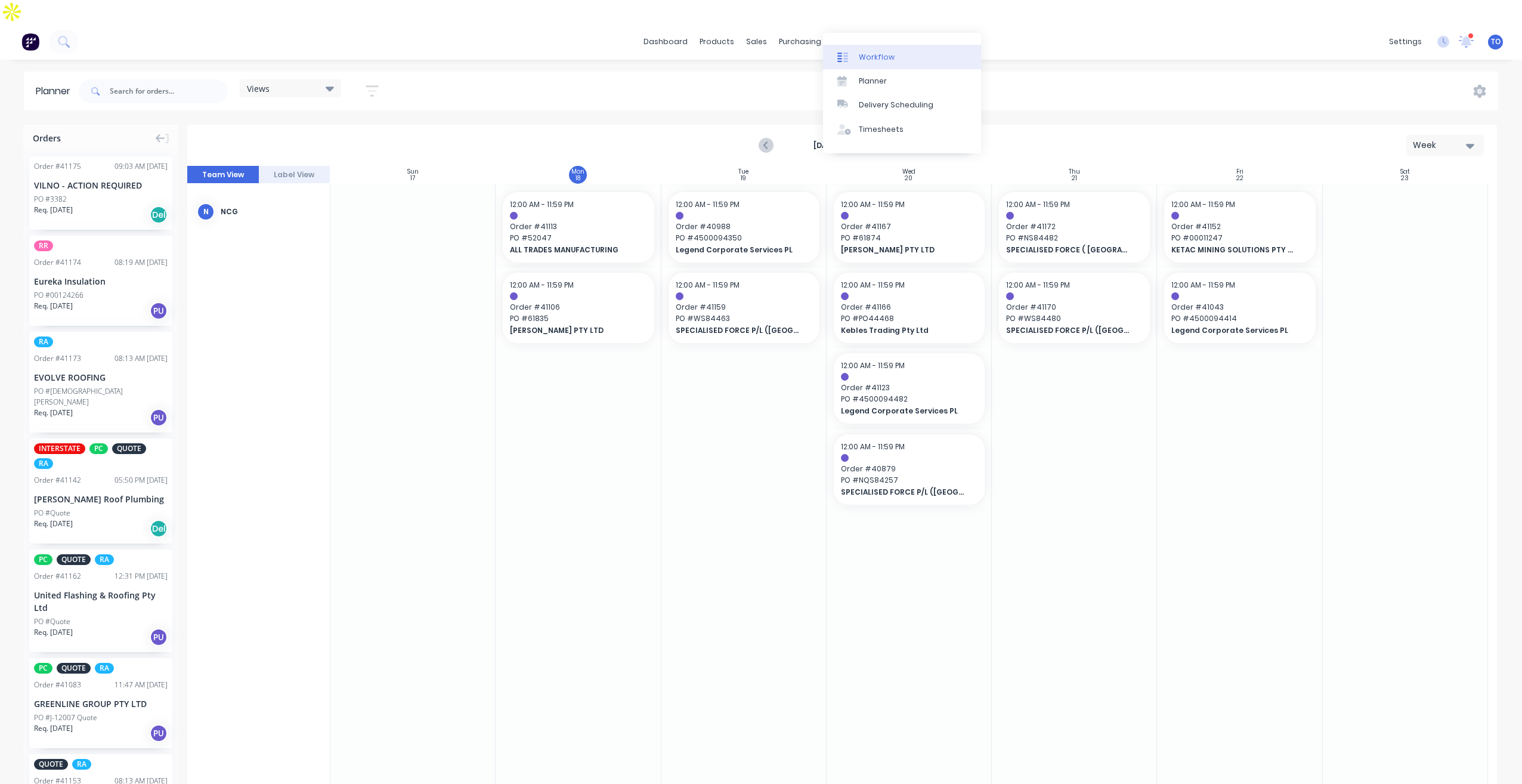
click at [890, 54] on div "Workflow" at bounding box center [877, 58] width 35 height 11
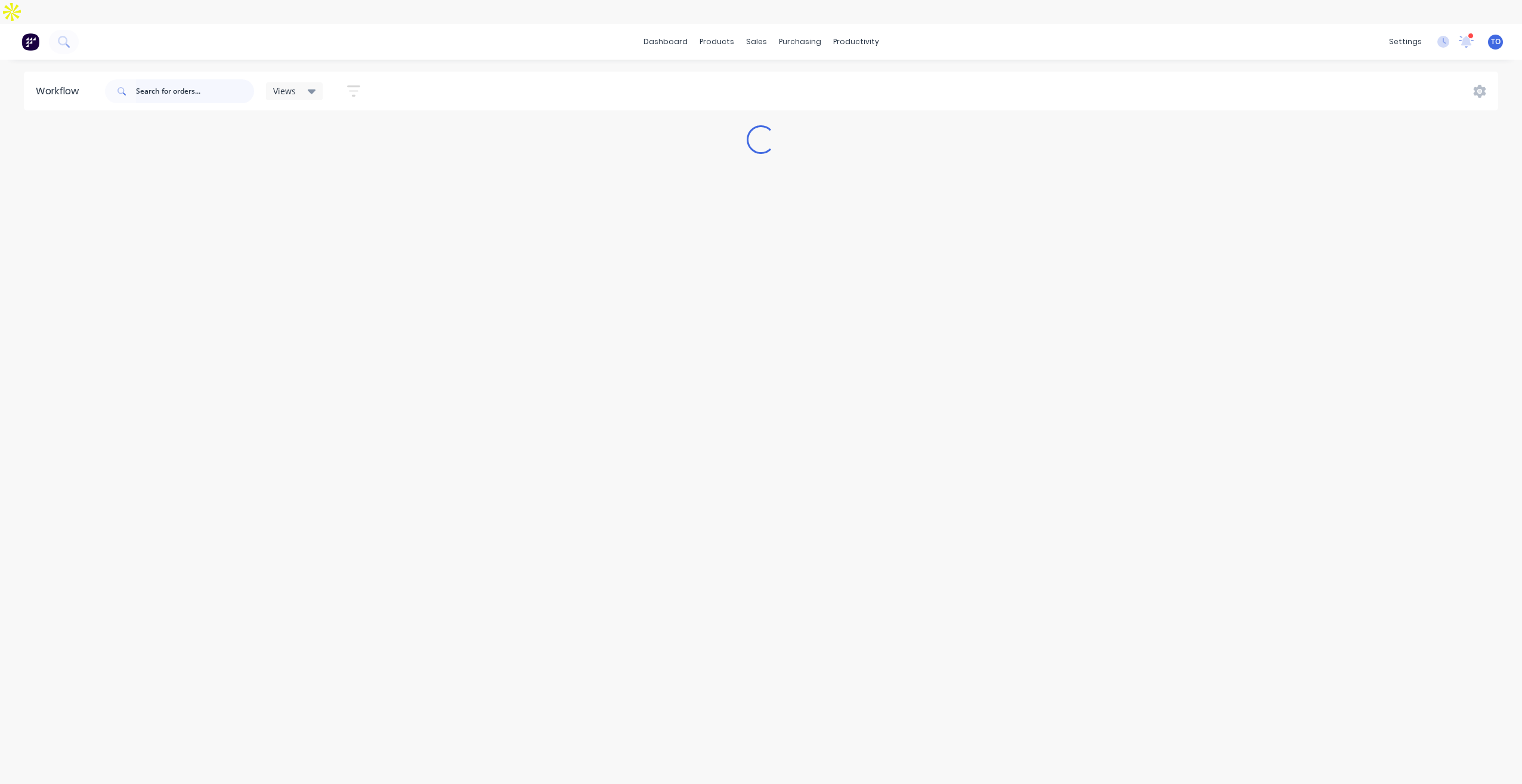
click at [183, 79] on input "text" at bounding box center [195, 91] width 118 height 24
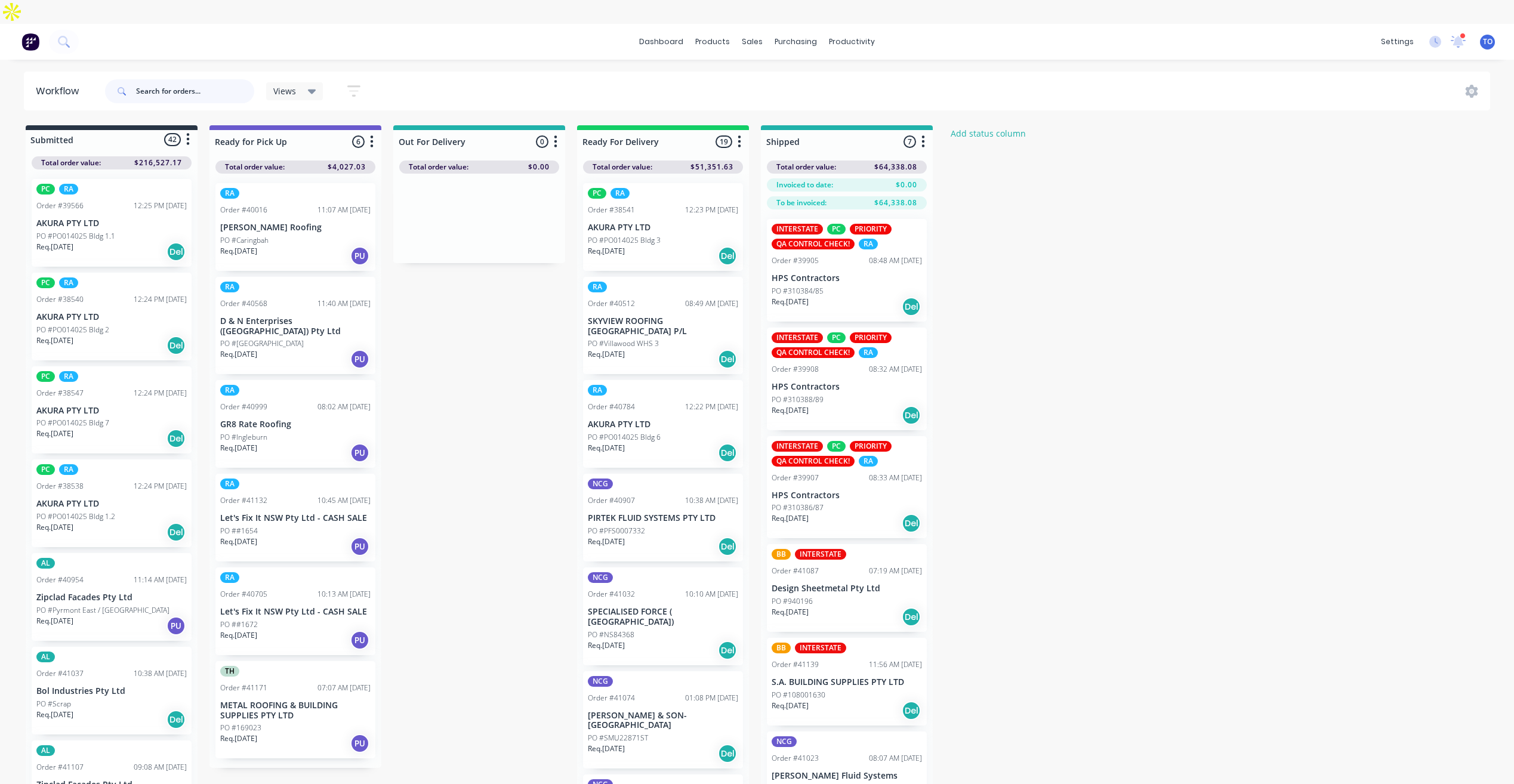
paste input "41020"
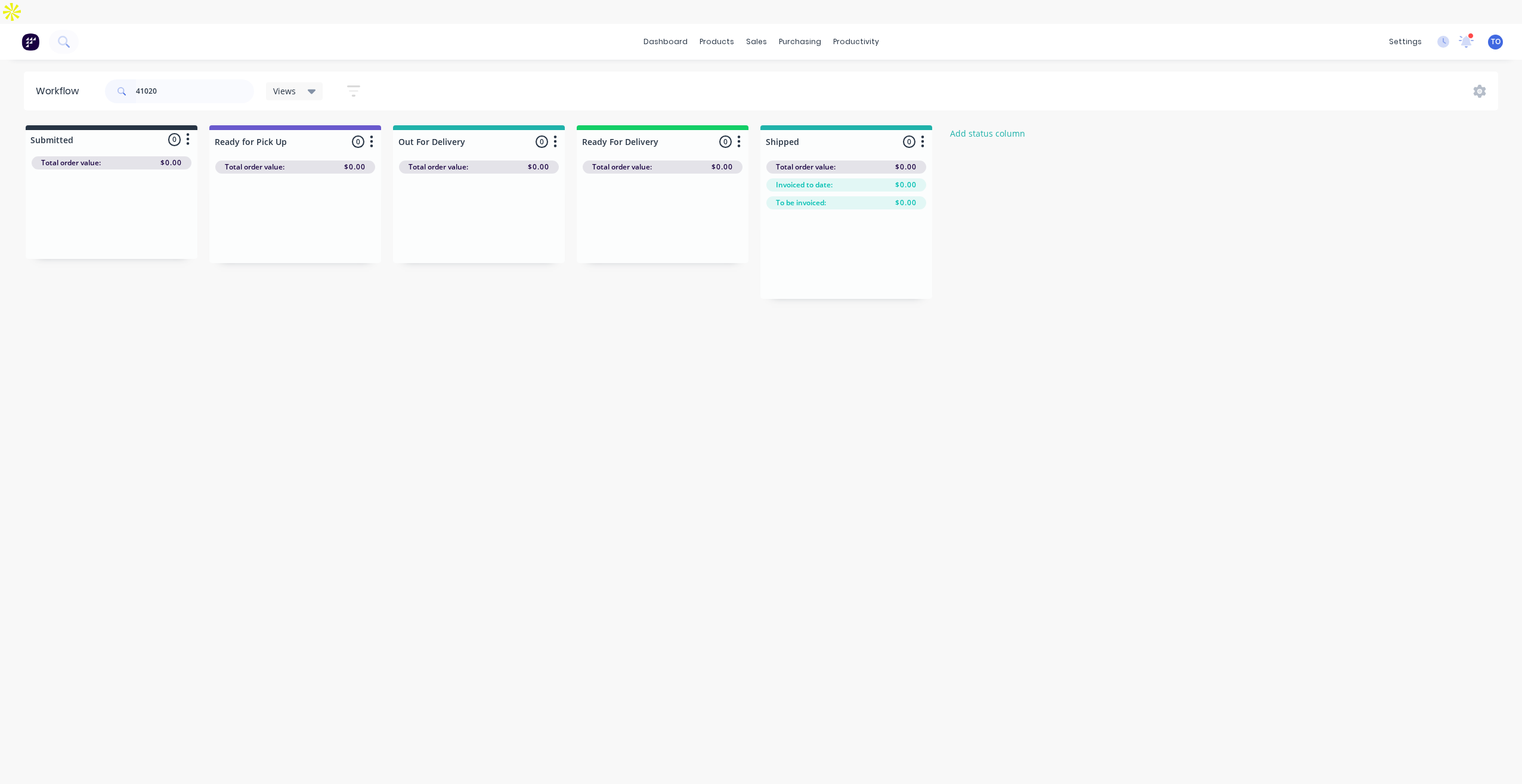
click at [130, 79] on span at bounding box center [120, 91] width 31 height 24
click at [137, 79] on input "41020" at bounding box center [195, 91] width 118 height 24
click at [176, 79] on input "41020" at bounding box center [195, 91] width 118 height 24
paste input "87"
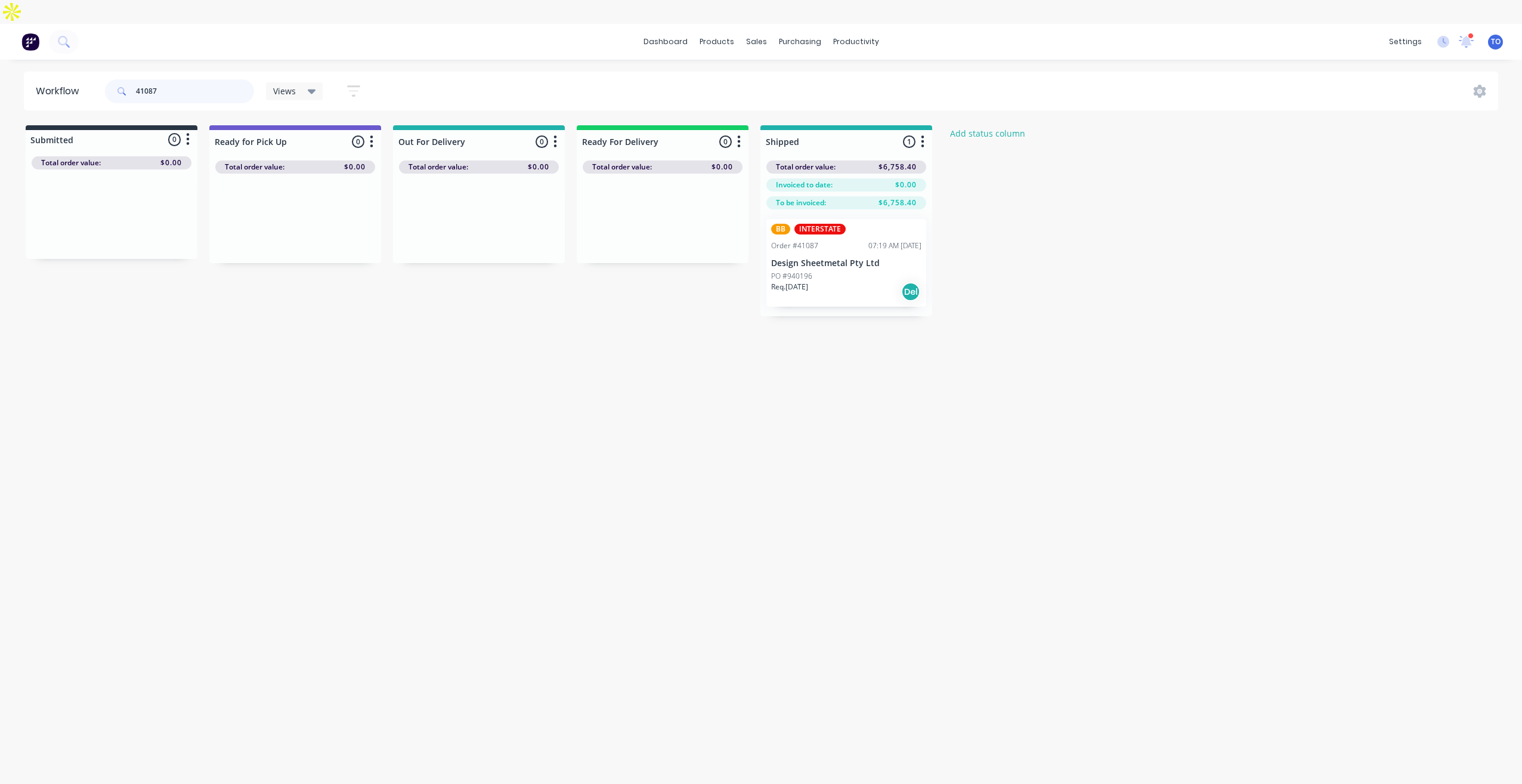
click at [170, 79] on input "41087" at bounding box center [195, 91] width 118 height 24
paste input "139"
type input "41139"
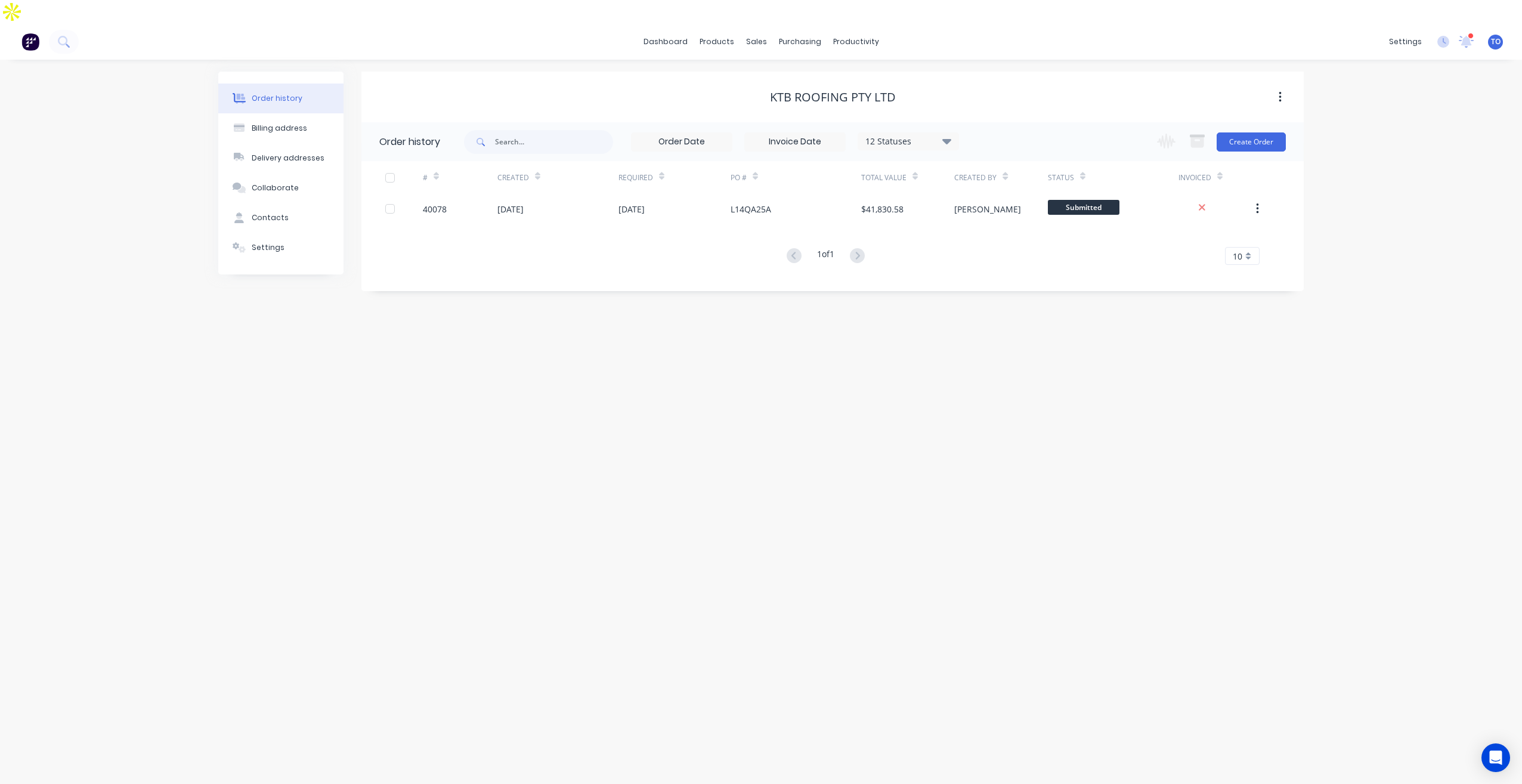
click at [1138, 403] on div "Order history Billing address Delivery addresses Collaborate Contacts Settings …" at bounding box center [761, 433] width 1522 height 748
click at [882, 99] on link "Delivery Scheduling" at bounding box center [903, 105] width 158 height 24
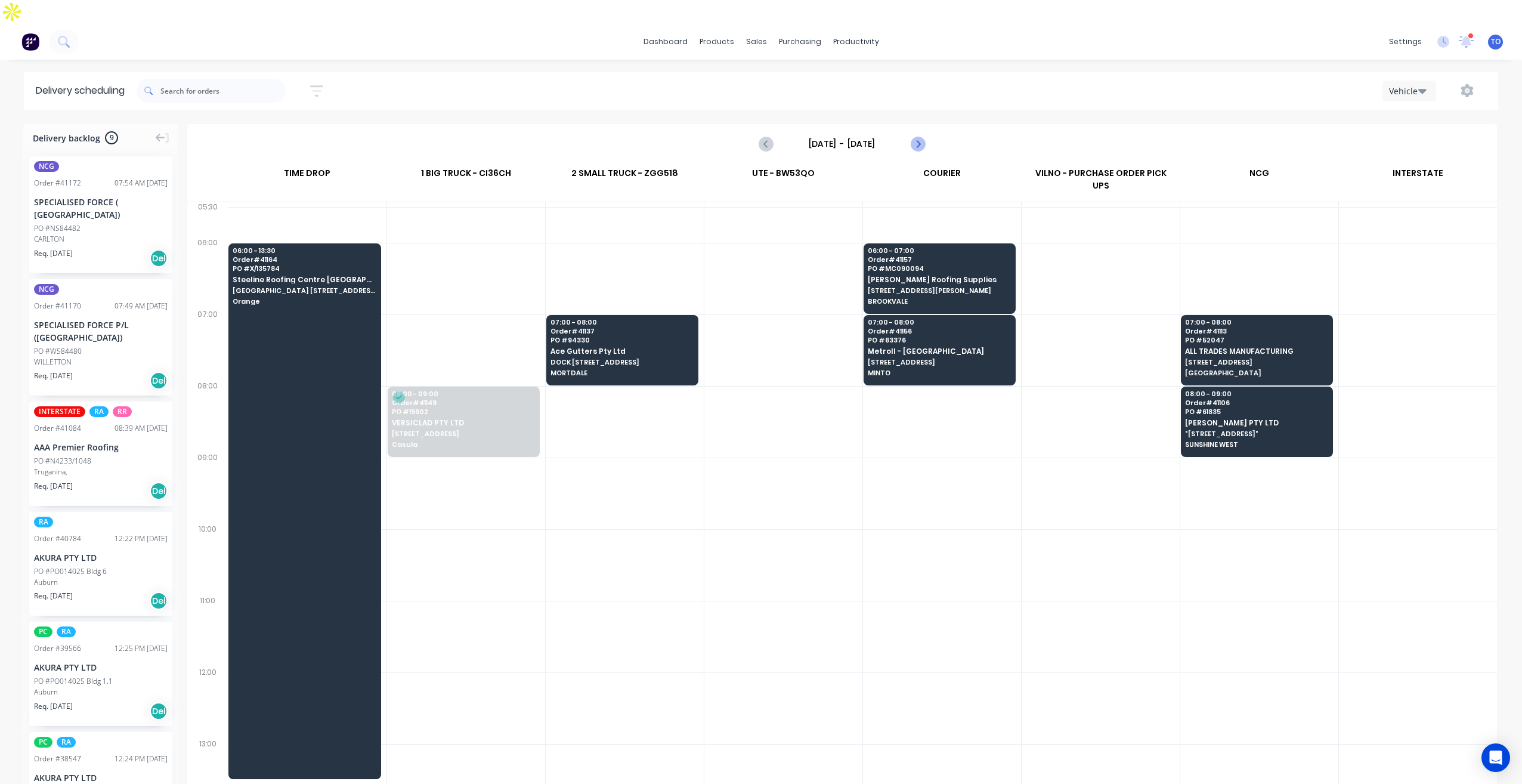
click at [909, 132] on button "Next page" at bounding box center [917, 144] width 24 height 24
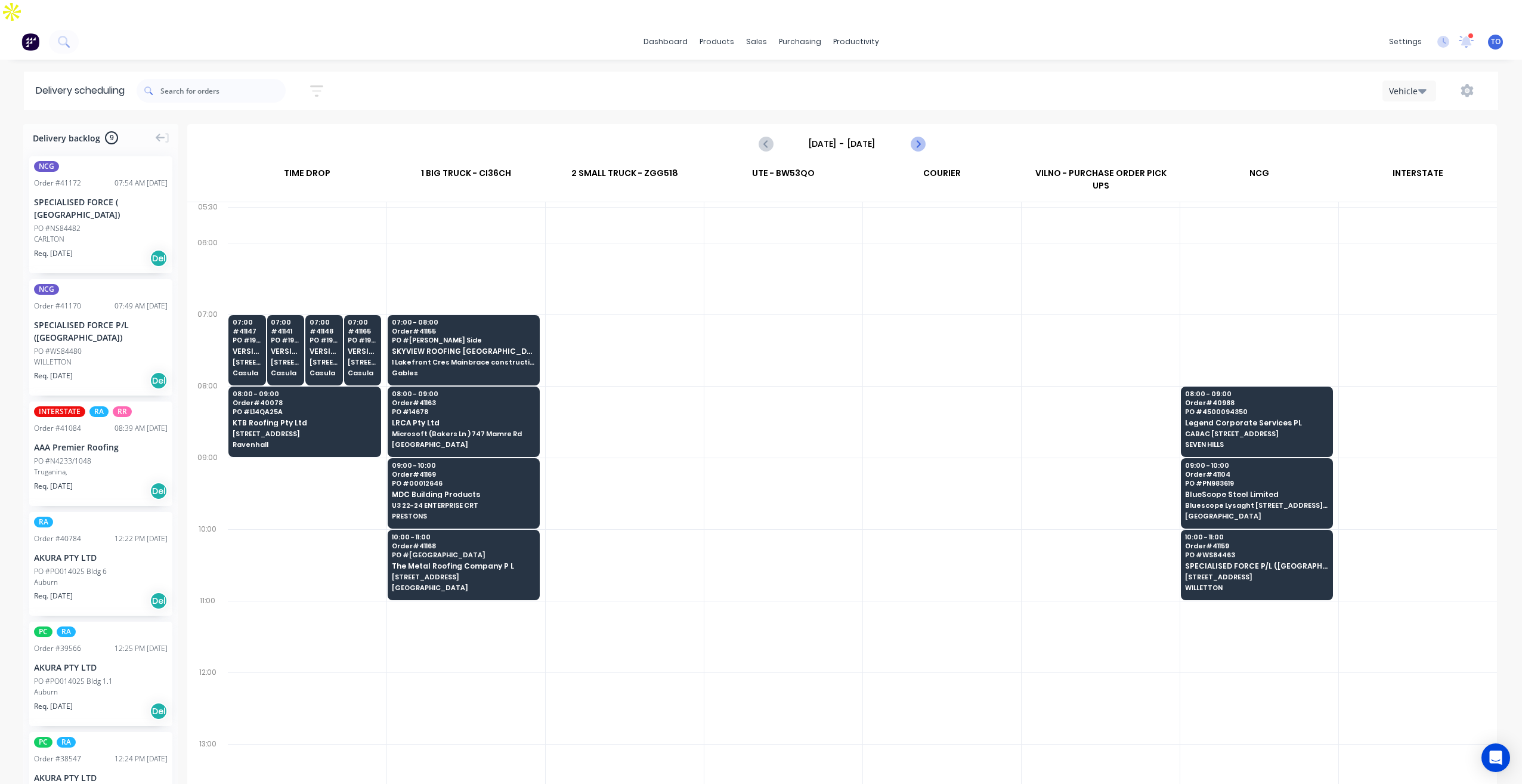
click at [912, 132] on button "Next page" at bounding box center [917, 144] width 24 height 24
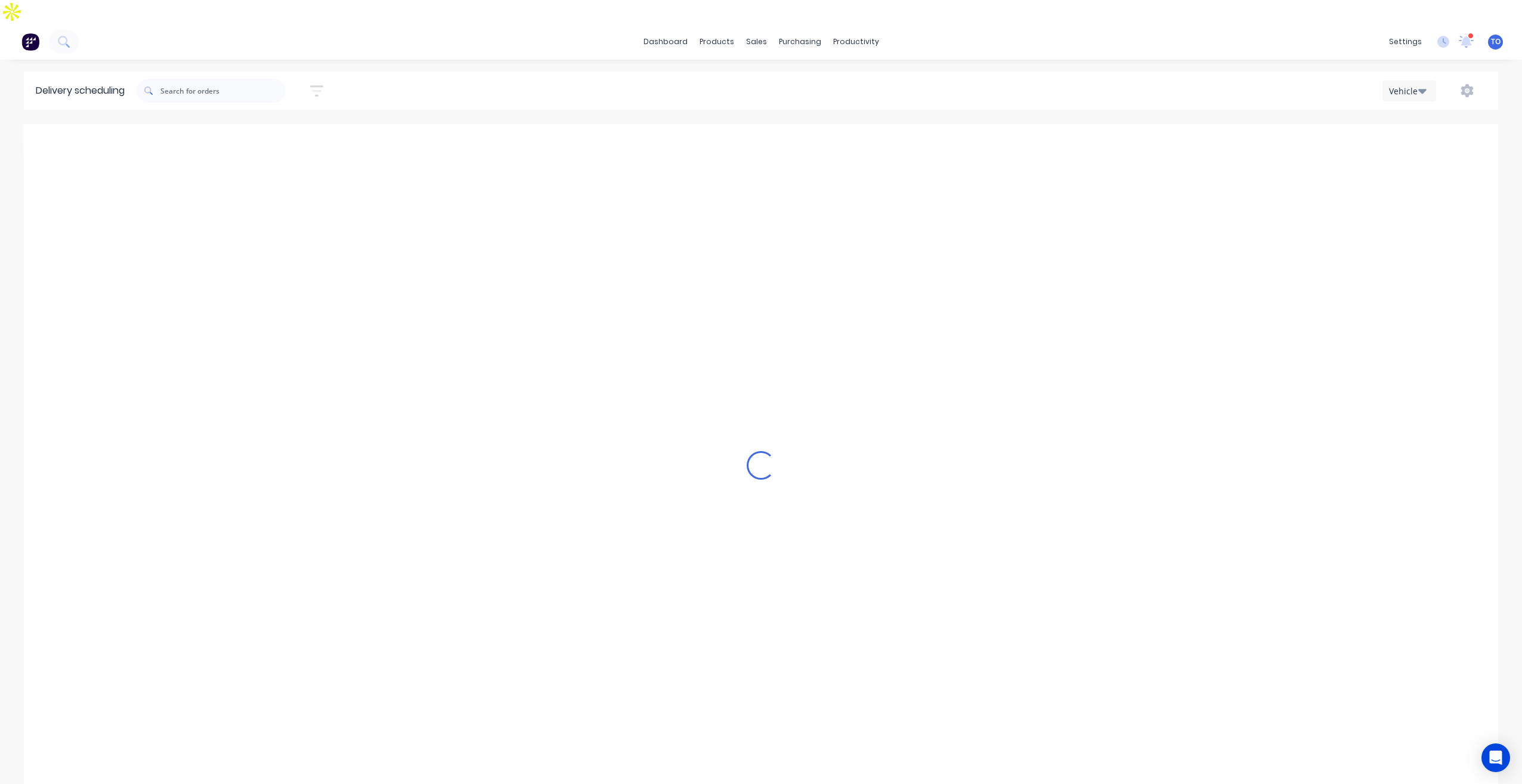
type input "[DATE] - [DATE]"
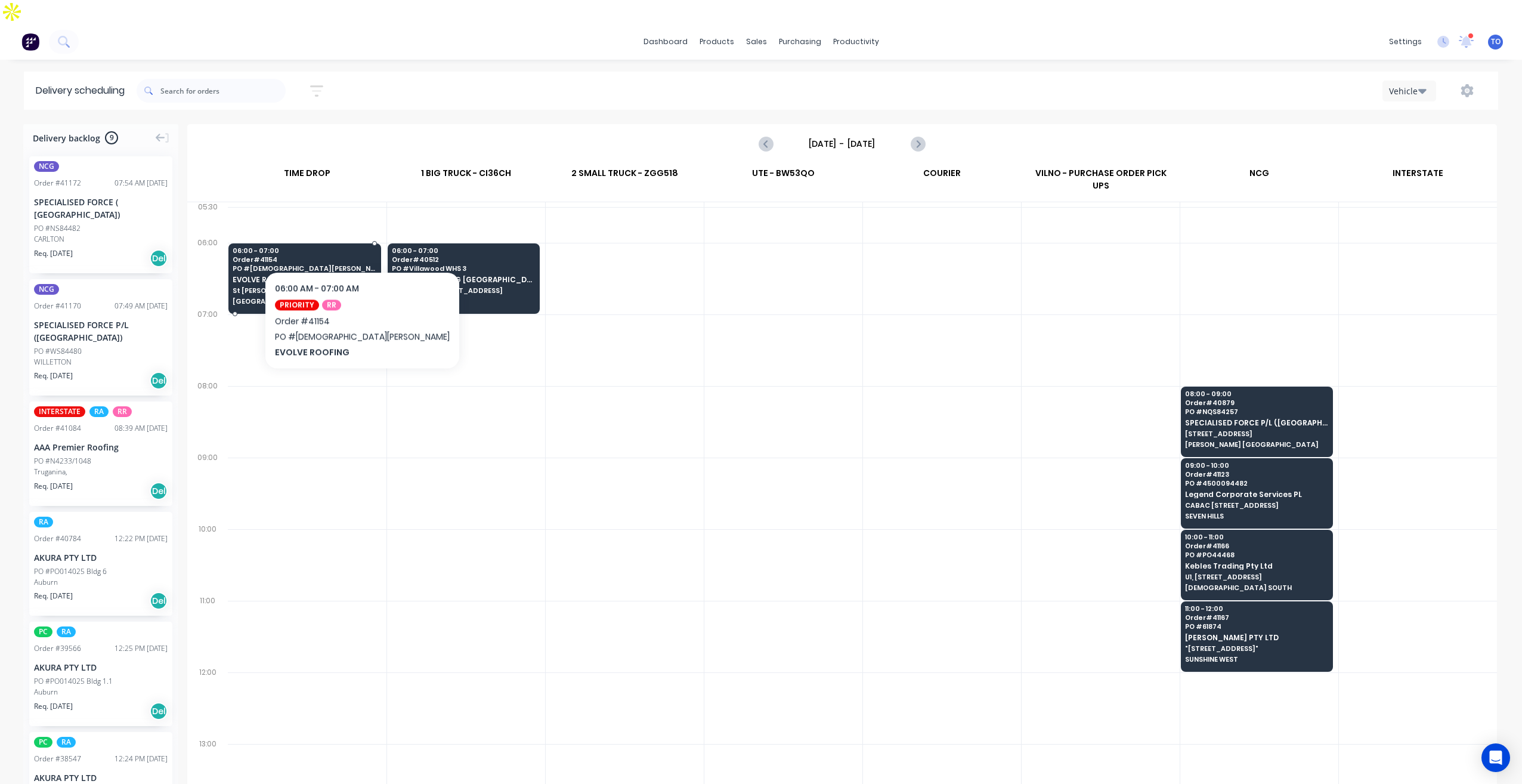
click at [316, 264] on span "PO # [DEMOGRAPHIC_DATA][PERSON_NAME]" at bounding box center [305, 268] width 143 height 7
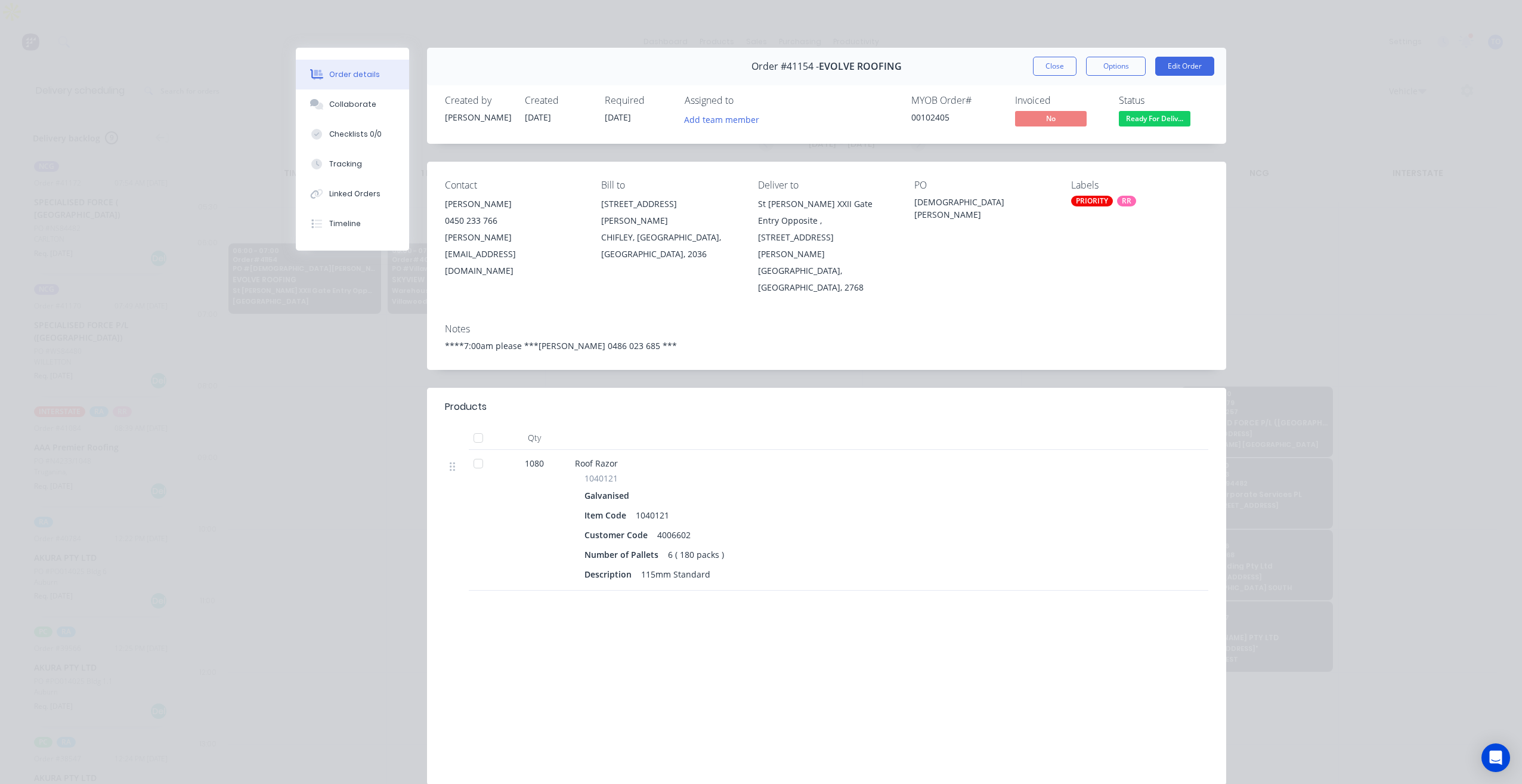
click at [759, 205] on div "St [PERSON_NAME] XXII Gate Entry Opposite , [STREET_ADDRESS][PERSON_NAME]" at bounding box center [826, 229] width 137 height 67
drag, startPoint x: 758, startPoint y: 205, endPoint x: 750, endPoint y: 208, distance: 8.5
click at [762, 208] on div "St [PERSON_NAME] XXII Gate Entry Opposite , [STREET_ADDRESS][PERSON_NAME]" at bounding box center [826, 229] width 137 height 67
click at [747, 216] on div "Contact [PERSON_NAME] [PHONE_NUMBER] [PERSON_NAME][EMAIL_ADDRESS][DOMAIN_NAME] …" at bounding box center [827, 237] width 799 height 152
drag, startPoint x: 754, startPoint y: 203, endPoint x: 854, endPoint y: 254, distance: 112.3
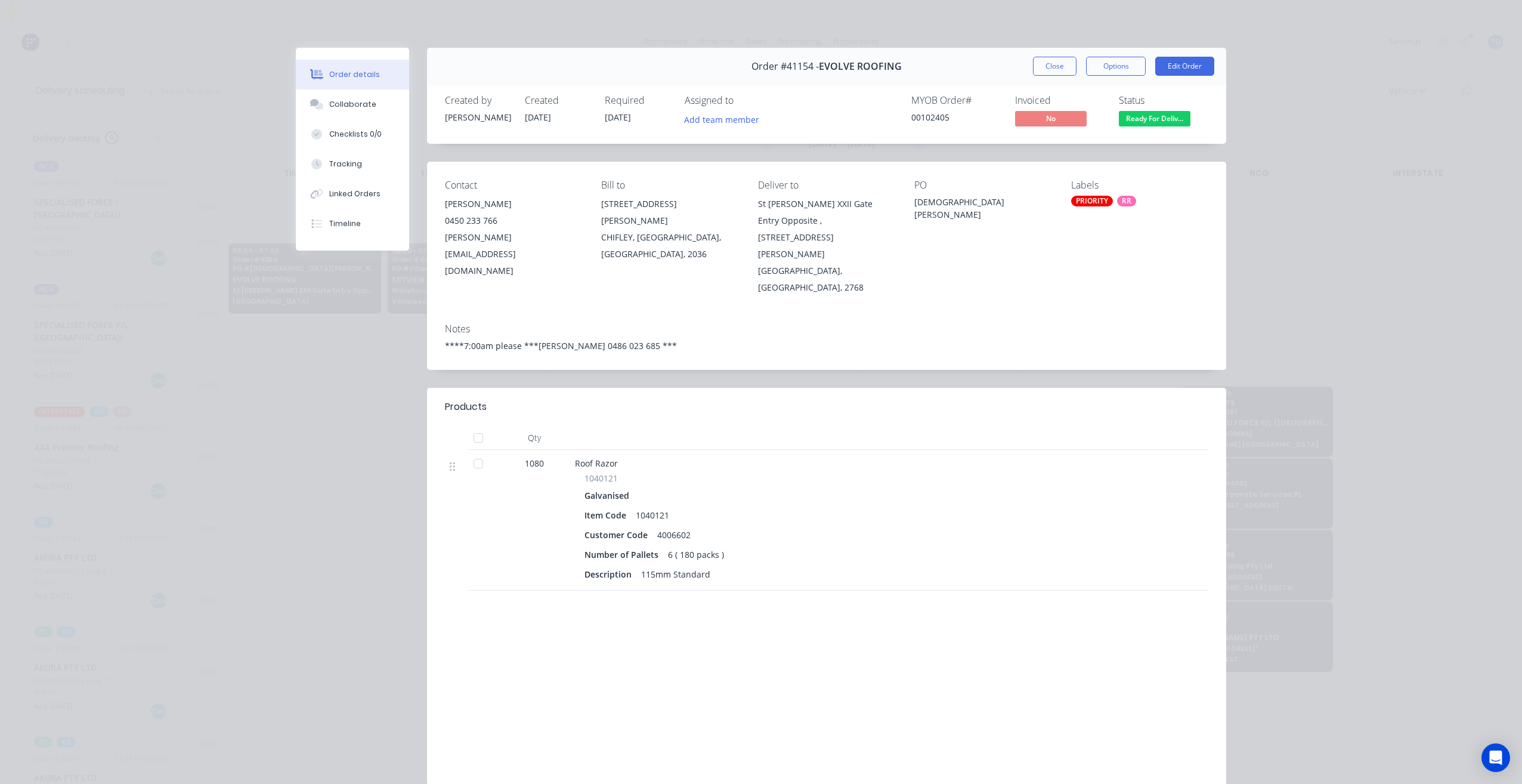
click at [854, 254] on div "St [PERSON_NAME] XXII Gate Entry Opposite , [STREET_ADDRESS][PERSON_NAME]" at bounding box center [826, 246] width 137 height 101
copy div "St [PERSON_NAME] XXII Gate Entry Opposite , [STREET_ADDRESS][PERSON_NAME]"
click at [922, 241] on div "PO [DEMOGRAPHIC_DATA][PERSON_NAME]" at bounding box center [983, 237] width 137 height 116
click at [1066, 54] on div "Order #41154 - EVOLVE ROOFING Close Options Edit Order" at bounding box center [827, 66] width 799 height 37
click at [1043, 65] on button "Close" at bounding box center [1054, 66] width 44 height 19
